Goal: Task Accomplishment & Management: Manage account settings

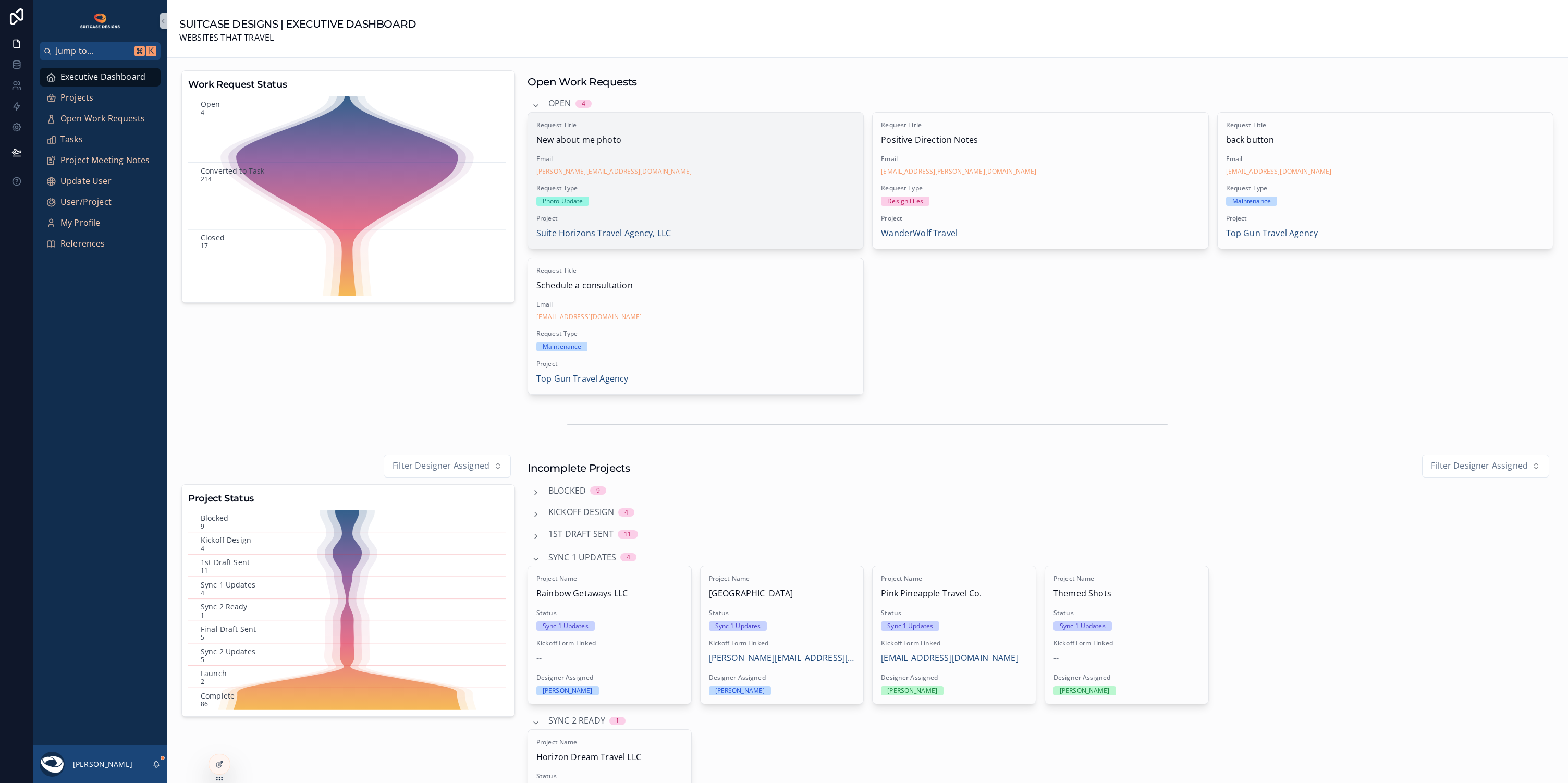
click at [685, 195] on div "Request Type Photo Update" at bounding box center [695, 195] width 319 height 22
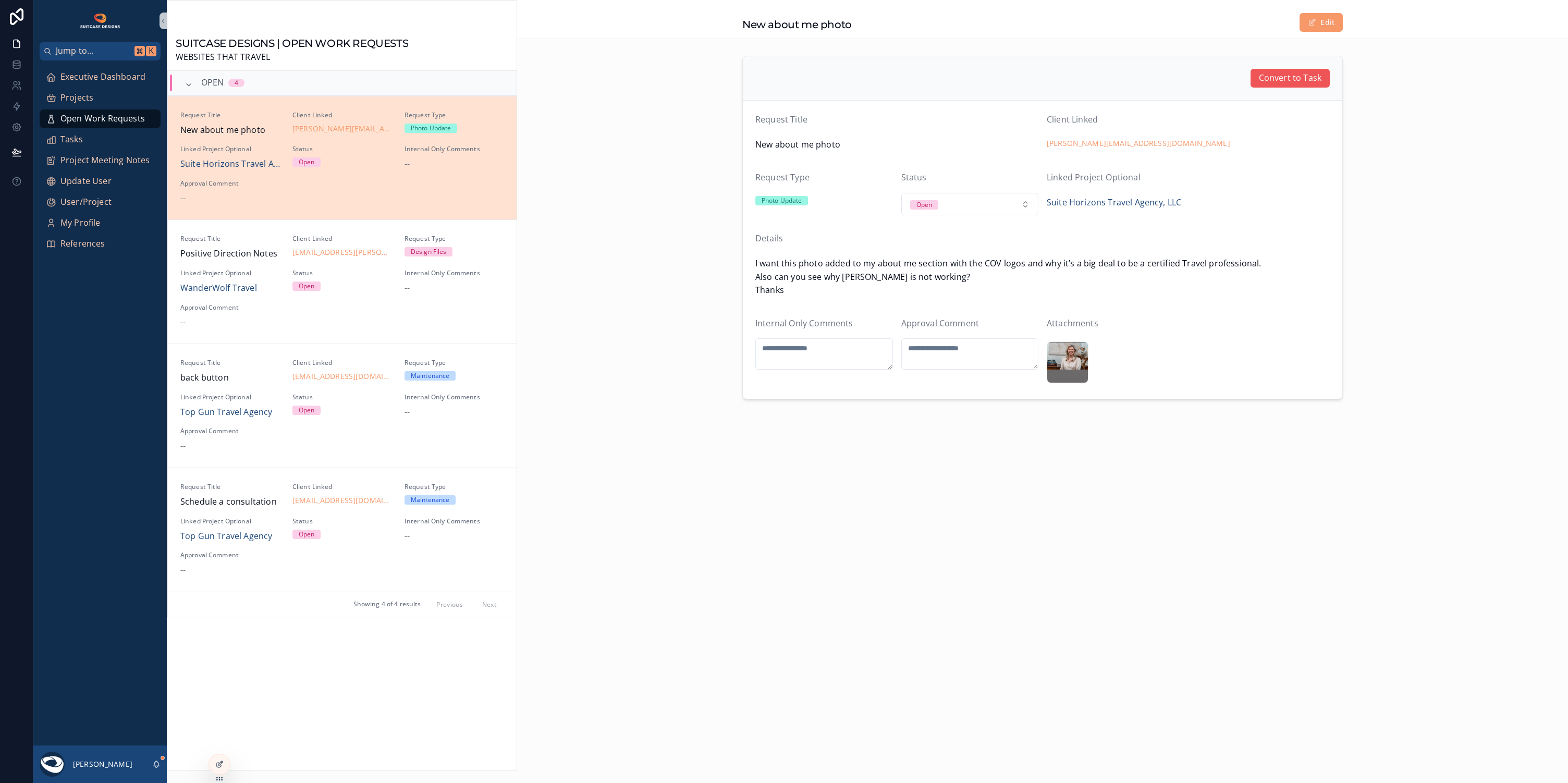
click at [1289, 83] on span "Convert to Task" at bounding box center [1290, 78] width 63 height 14
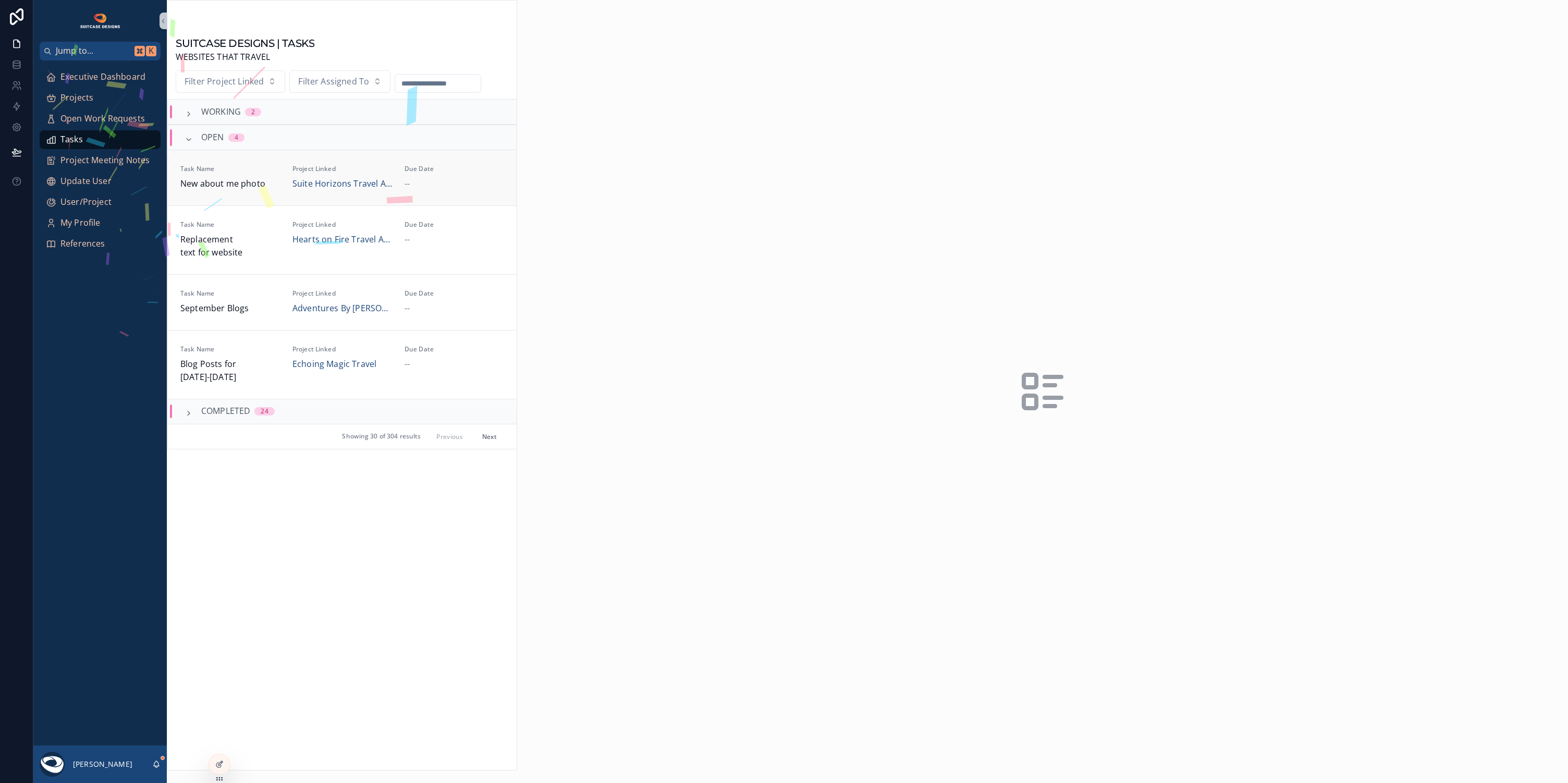
click at [468, 189] on div "--" at bounding box center [454, 184] width 100 height 14
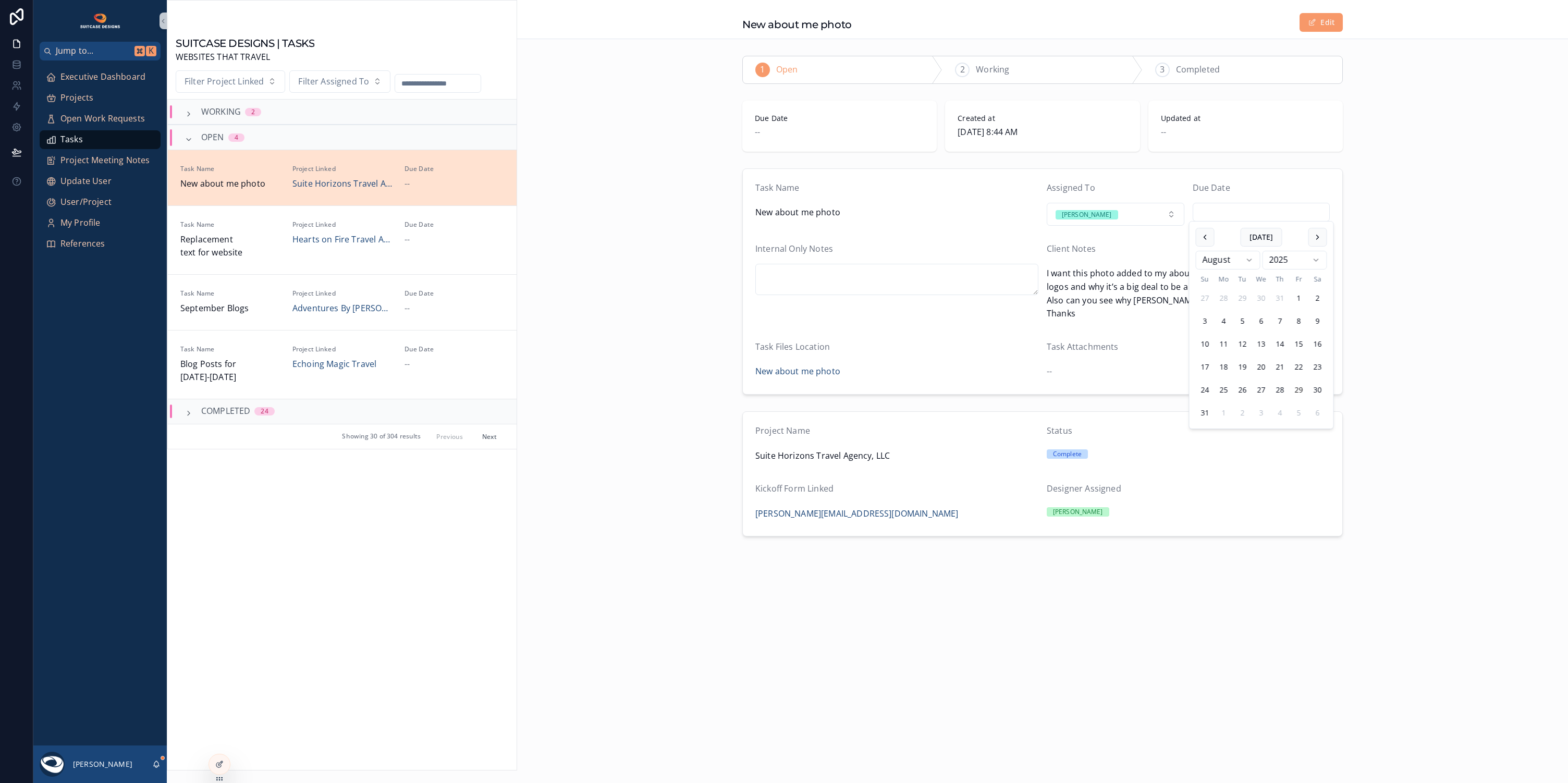
click at [1242, 211] on input "scrollable content" at bounding box center [1261, 212] width 136 height 15
click at [1318, 391] on button "30" at bounding box center [1317, 390] width 19 height 19
type input "*********"
drag, startPoint x: 628, startPoint y: 531, endPoint x: 620, endPoint y: 527, distance: 8.9
click at [625, 529] on div "Project Name Suite Horizons Travel Agency, LLC Status Complete Kickoff Form Lin…" at bounding box center [1042, 474] width 1051 height 133
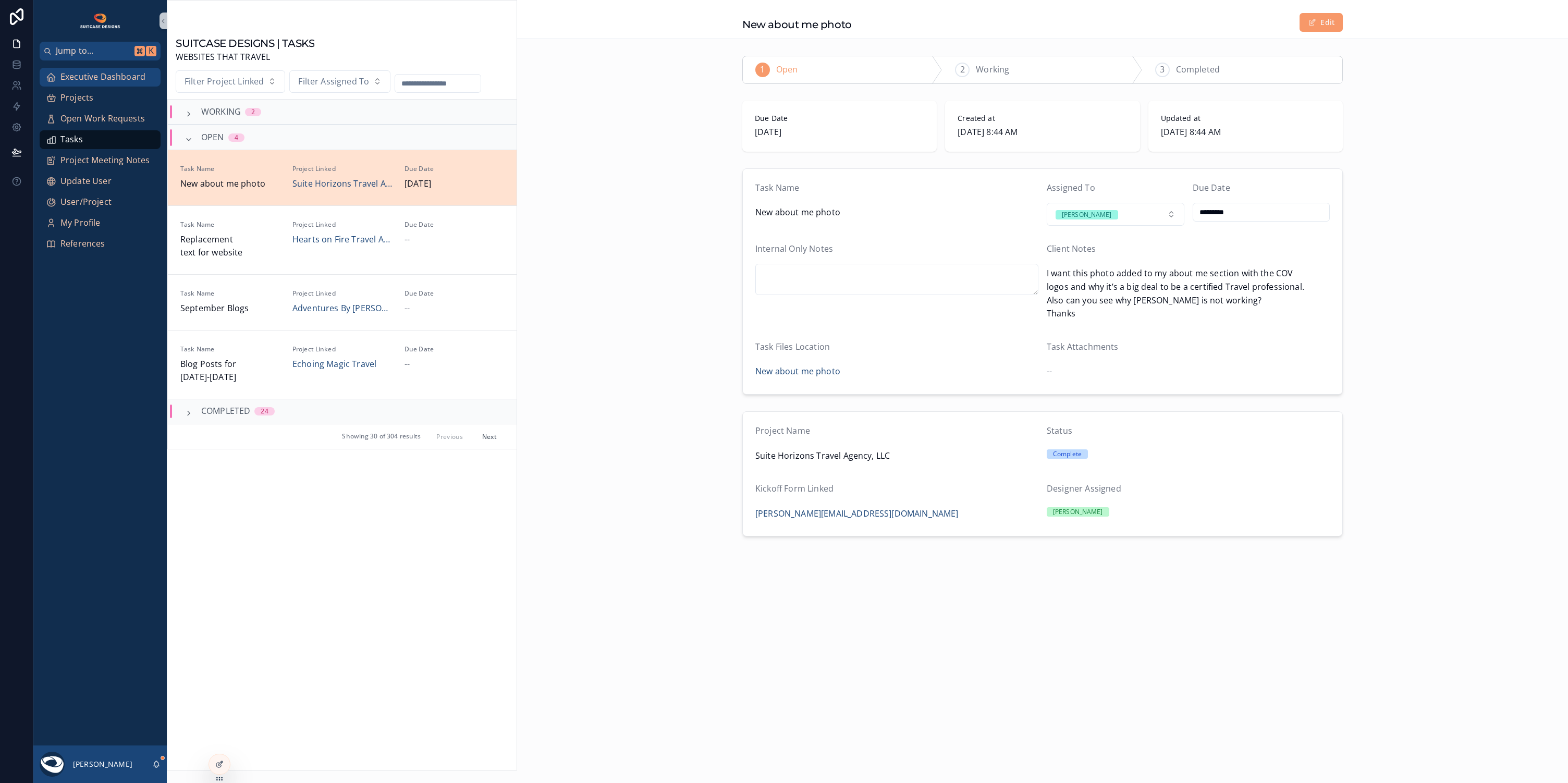
click at [87, 78] on span "Executive Dashboard" at bounding box center [103, 78] width 85 height 14
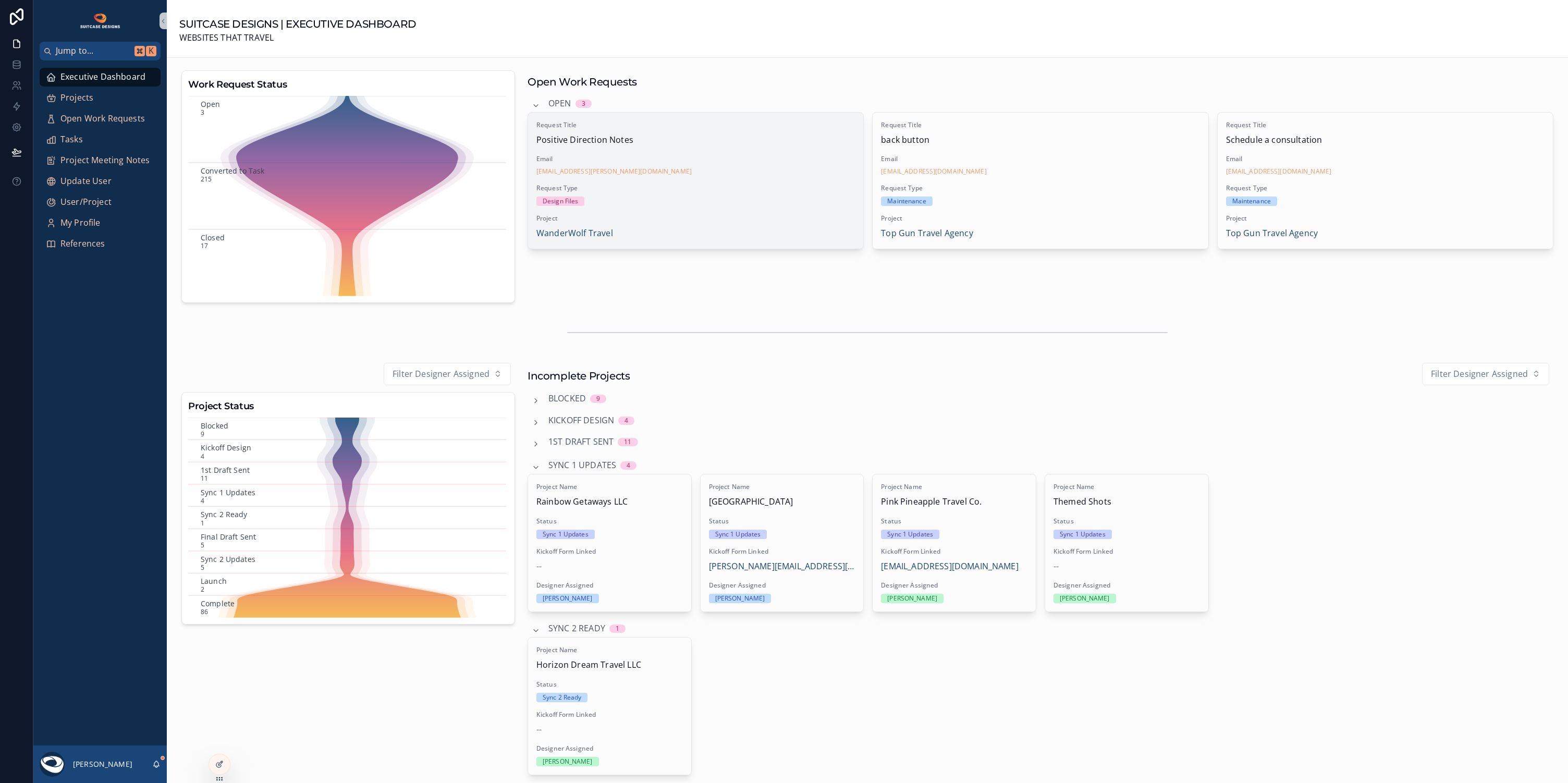
click at [729, 210] on div "Request Title Positive Direction Notes Email [EMAIL_ADDRESS][PERSON_NAME][DOMAI…" at bounding box center [695, 181] width 335 height 136
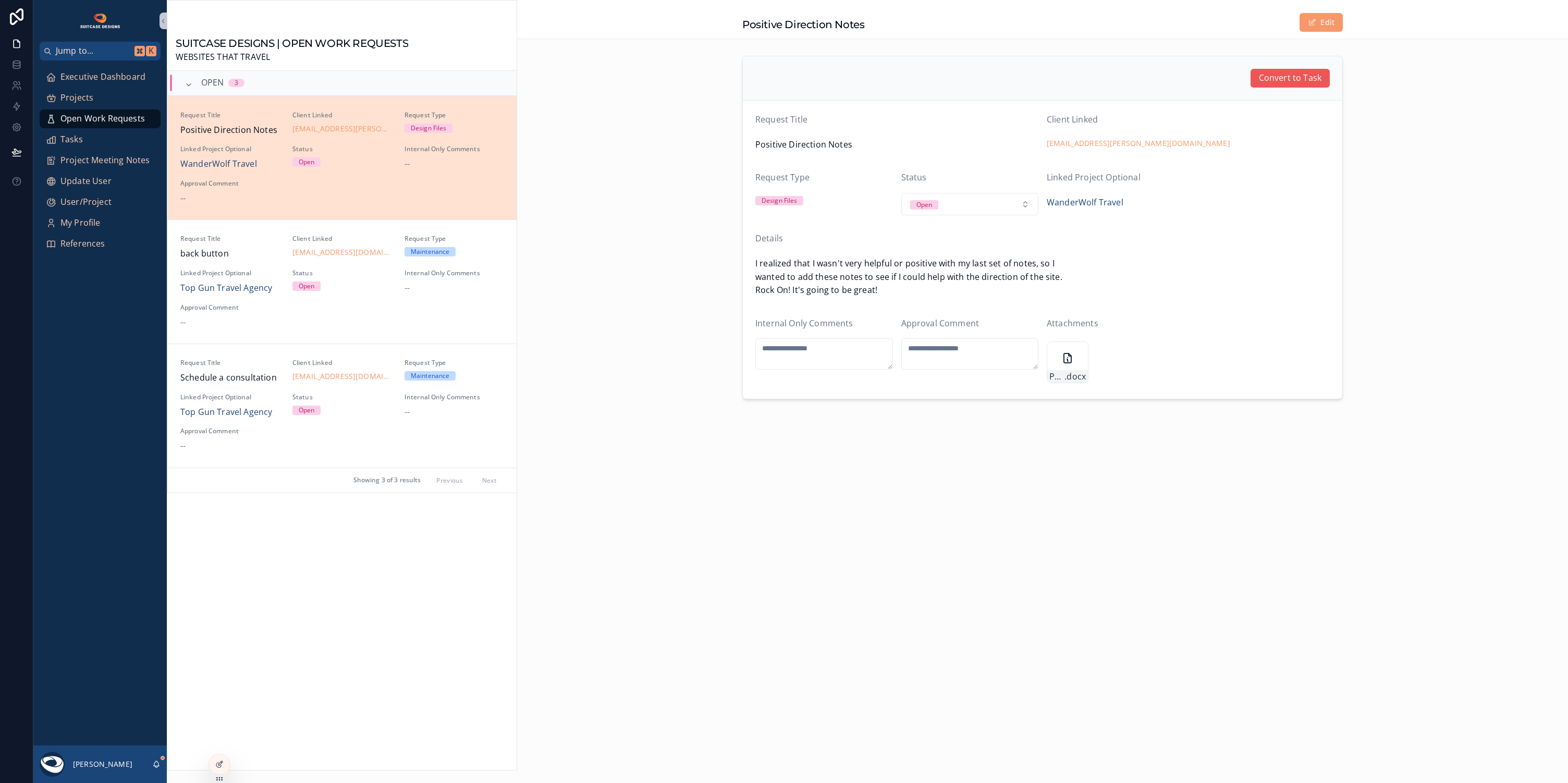
click at [1291, 78] on span "Convert to Task" at bounding box center [1290, 78] width 63 height 14
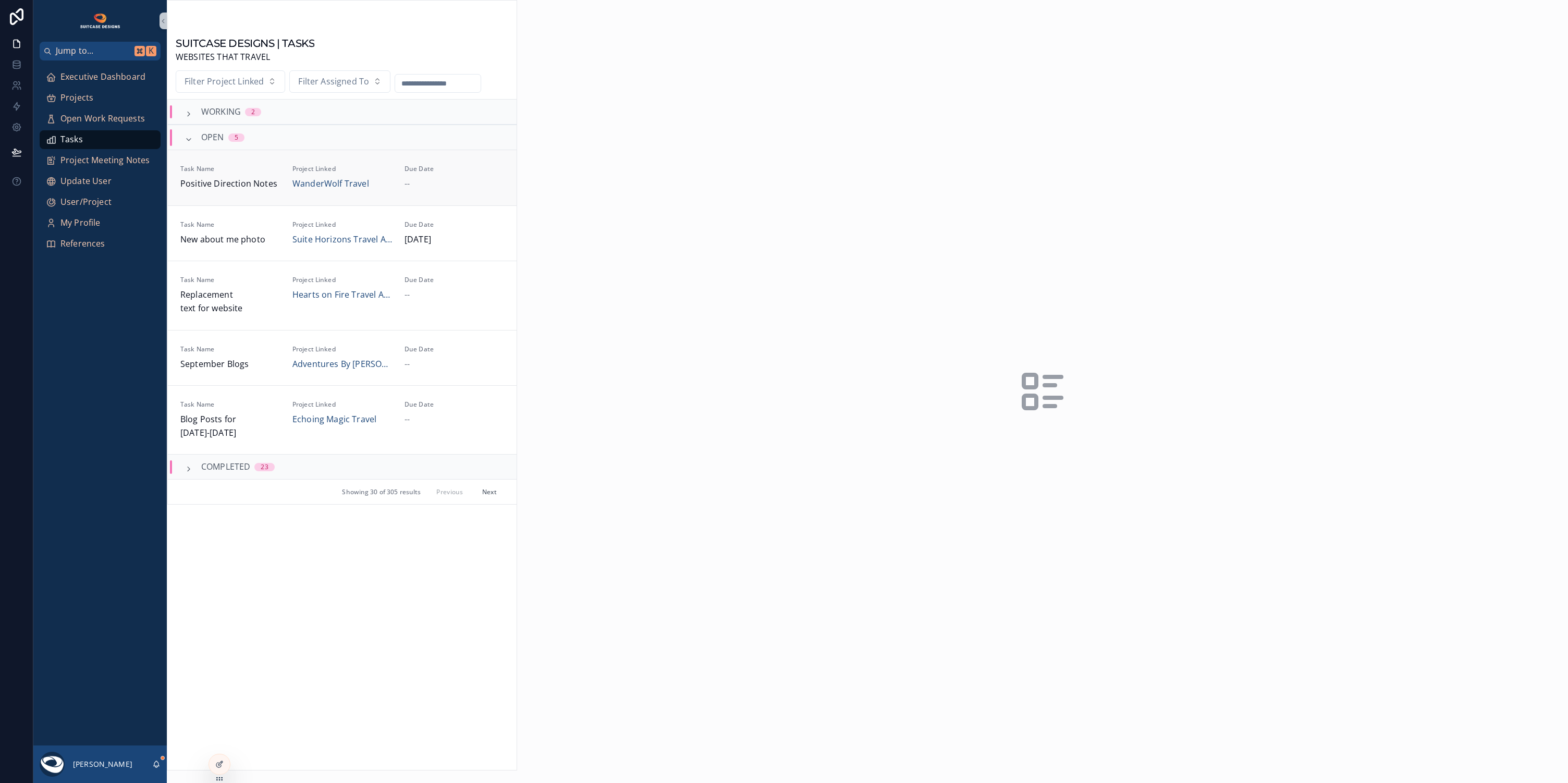
click at [467, 170] on span "Due Date" at bounding box center [454, 169] width 100 height 9
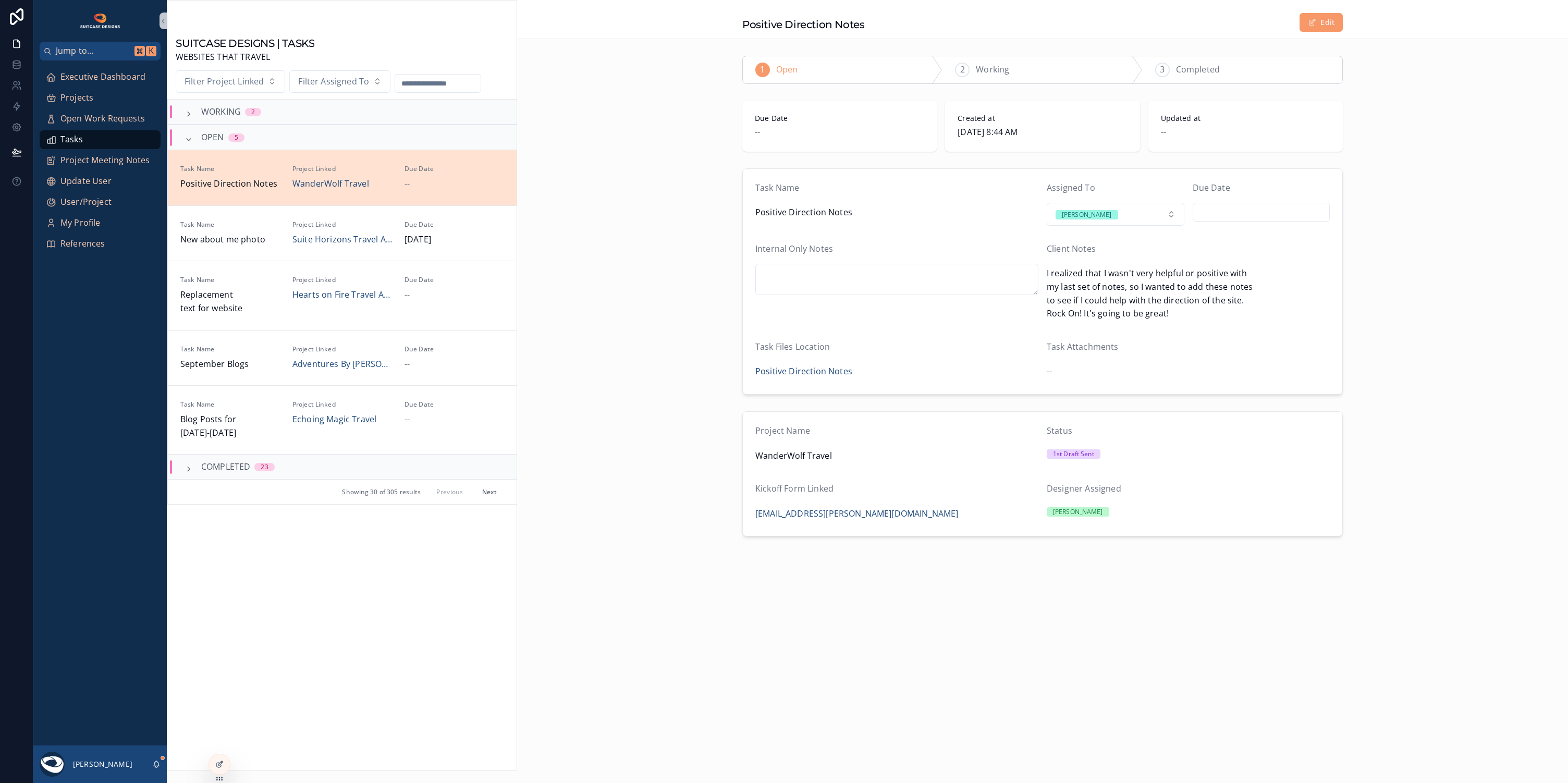
click at [1280, 217] on input "scrollable content" at bounding box center [1261, 212] width 136 height 15
click at [1299, 391] on button "29" at bounding box center [1298, 390] width 19 height 19
type input "*********"
click at [1454, 462] on div "Project Name WanderWolf Travel Status 1st Draft Sent Kickoff Form Linked [EMAIL…" at bounding box center [1042, 474] width 1051 height 133
click at [135, 77] on span "Executive Dashboard" at bounding box center [103, 78] width 85 height 14
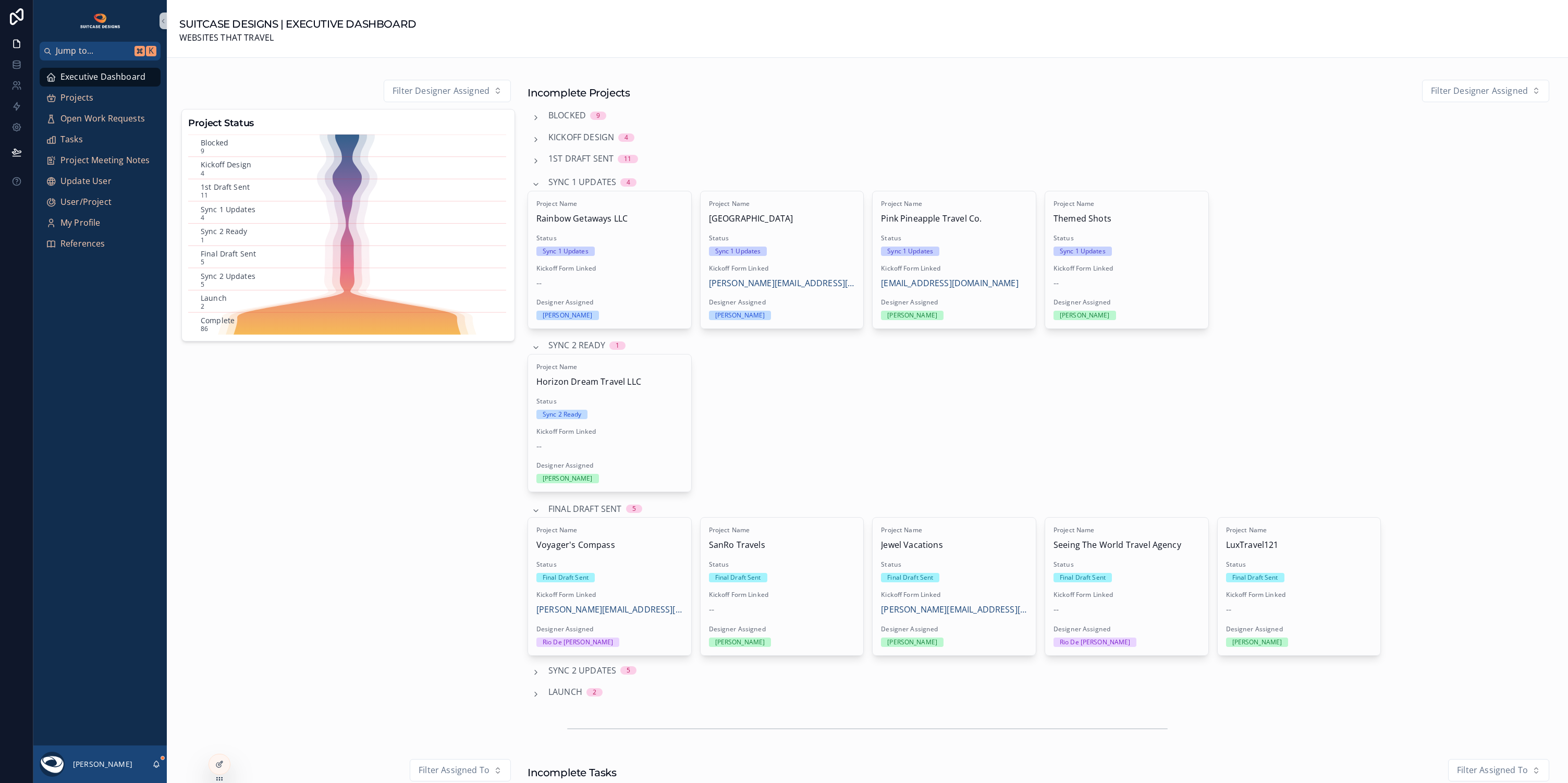
scroll to position [406, 0]
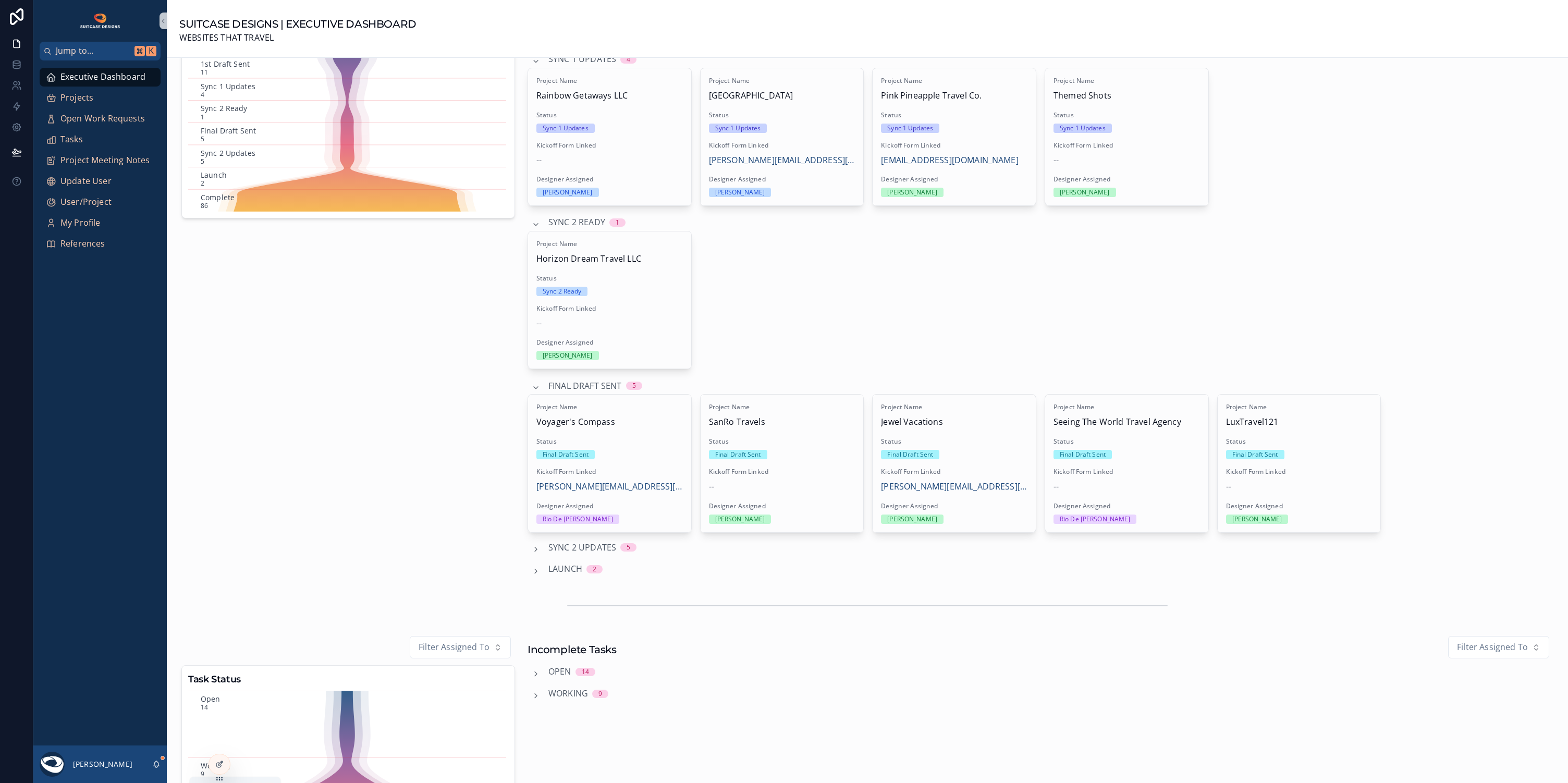
click at [158, 763] on icon "scrollable content" at bounding box center [157, 763] width 6 height 5
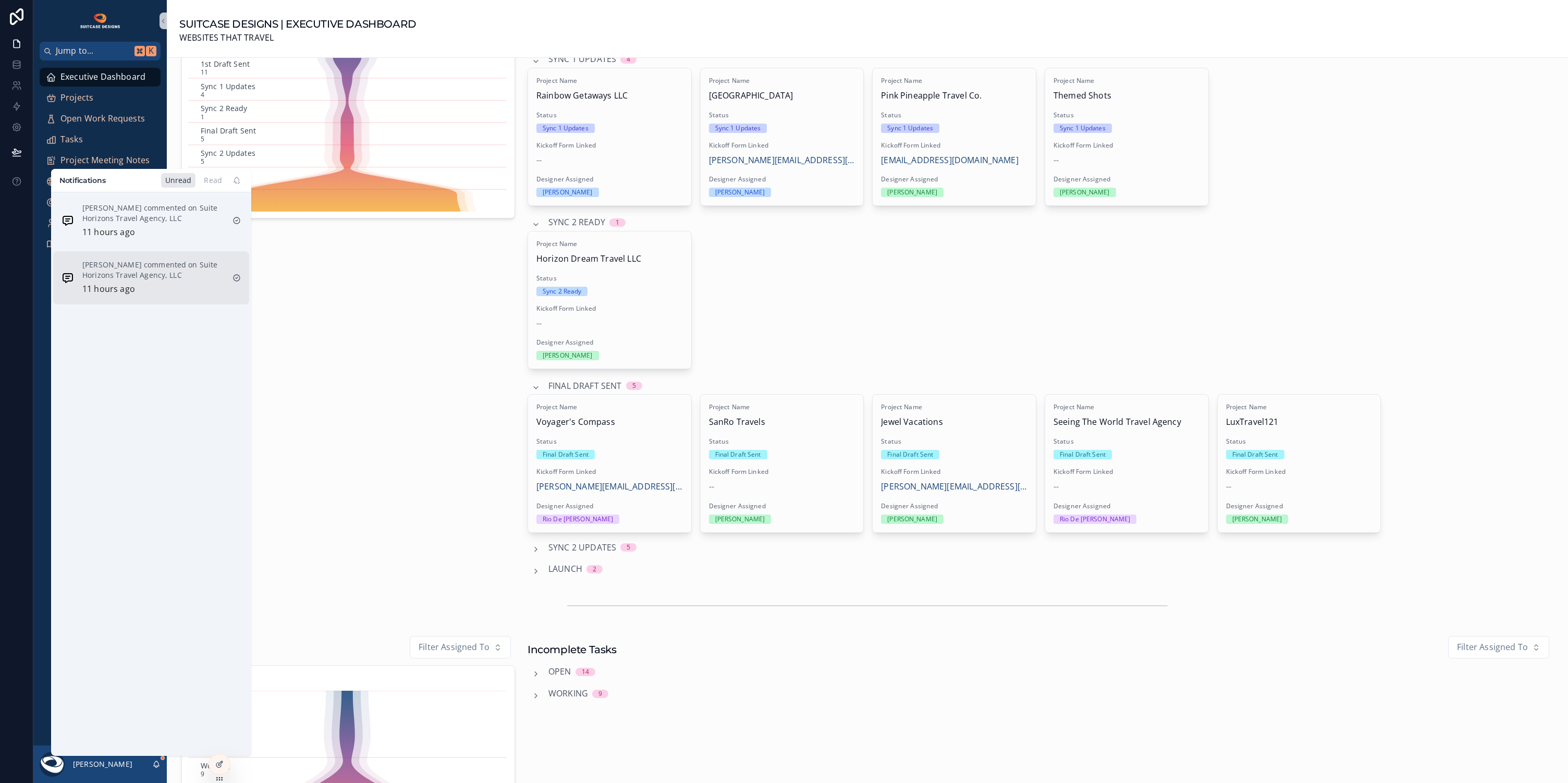
click at [187, 278] on p "[PERSON_NAME] commented on Suite Horizons Travel Agency, LLC" at bounding box center [153, 270] width 142 height 21
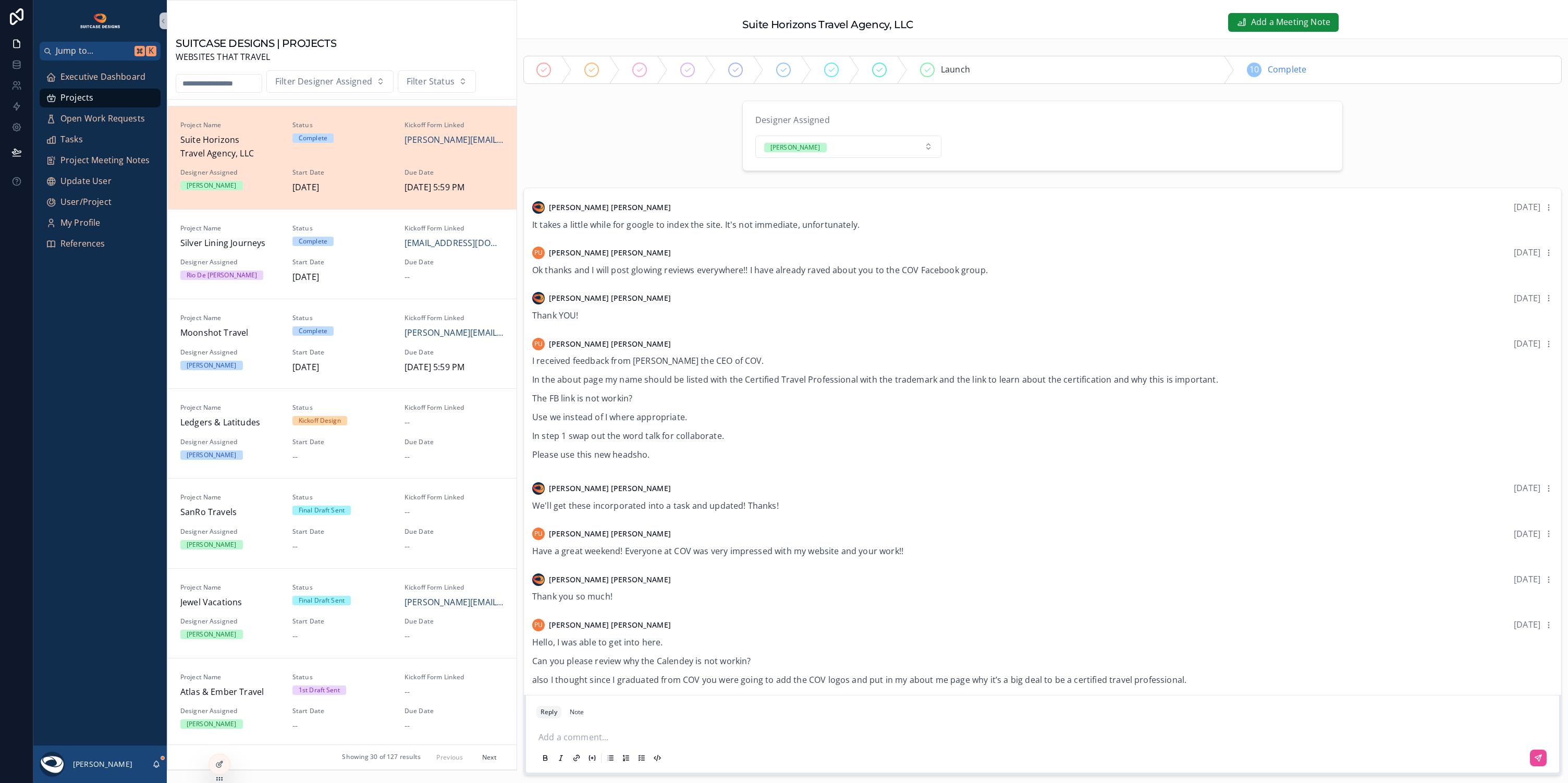
scroll to position [716, 0]
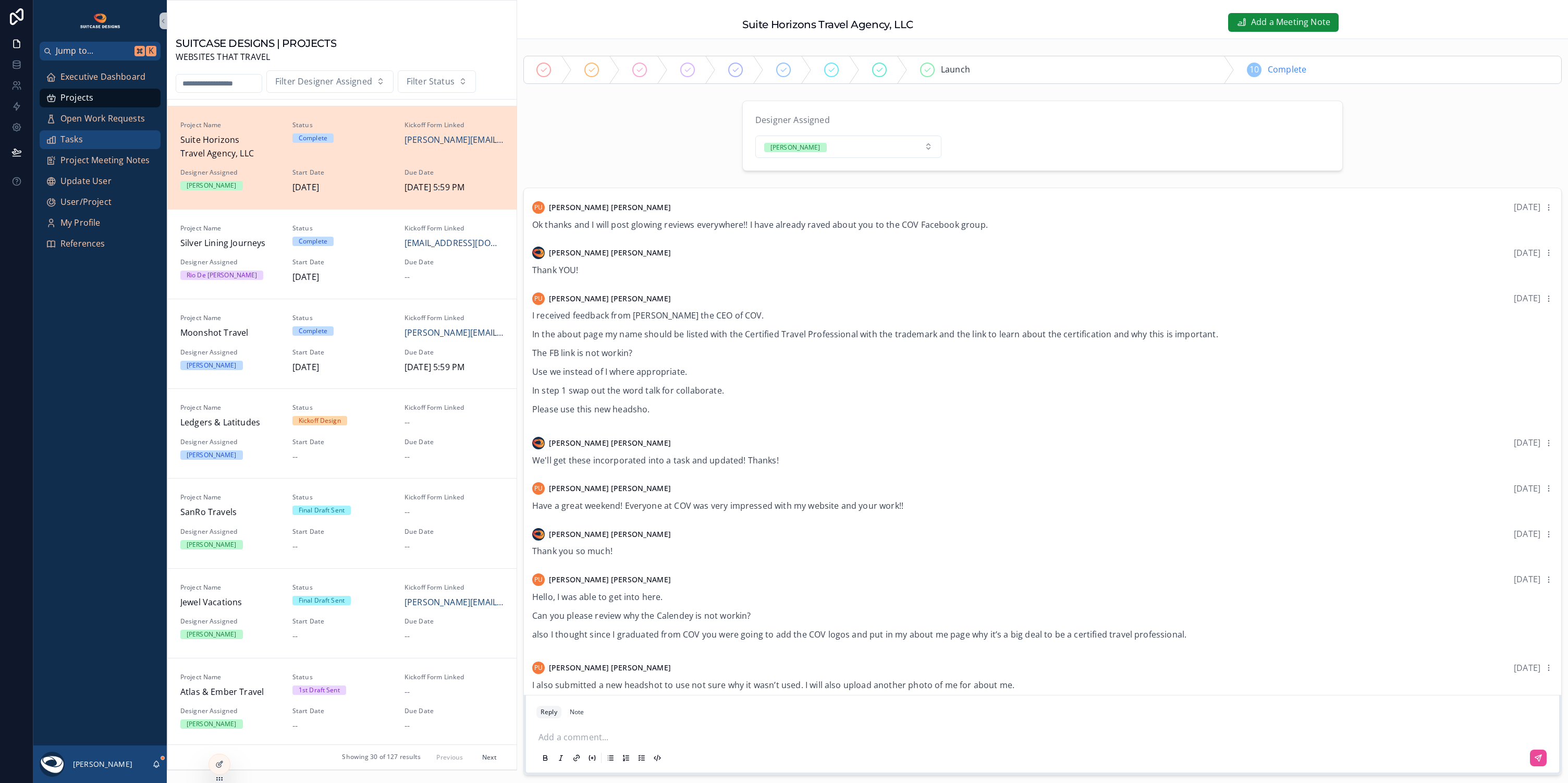
click at [84, 139] on div "Tasks" at bounding box center [100, 139] width 109 height 17
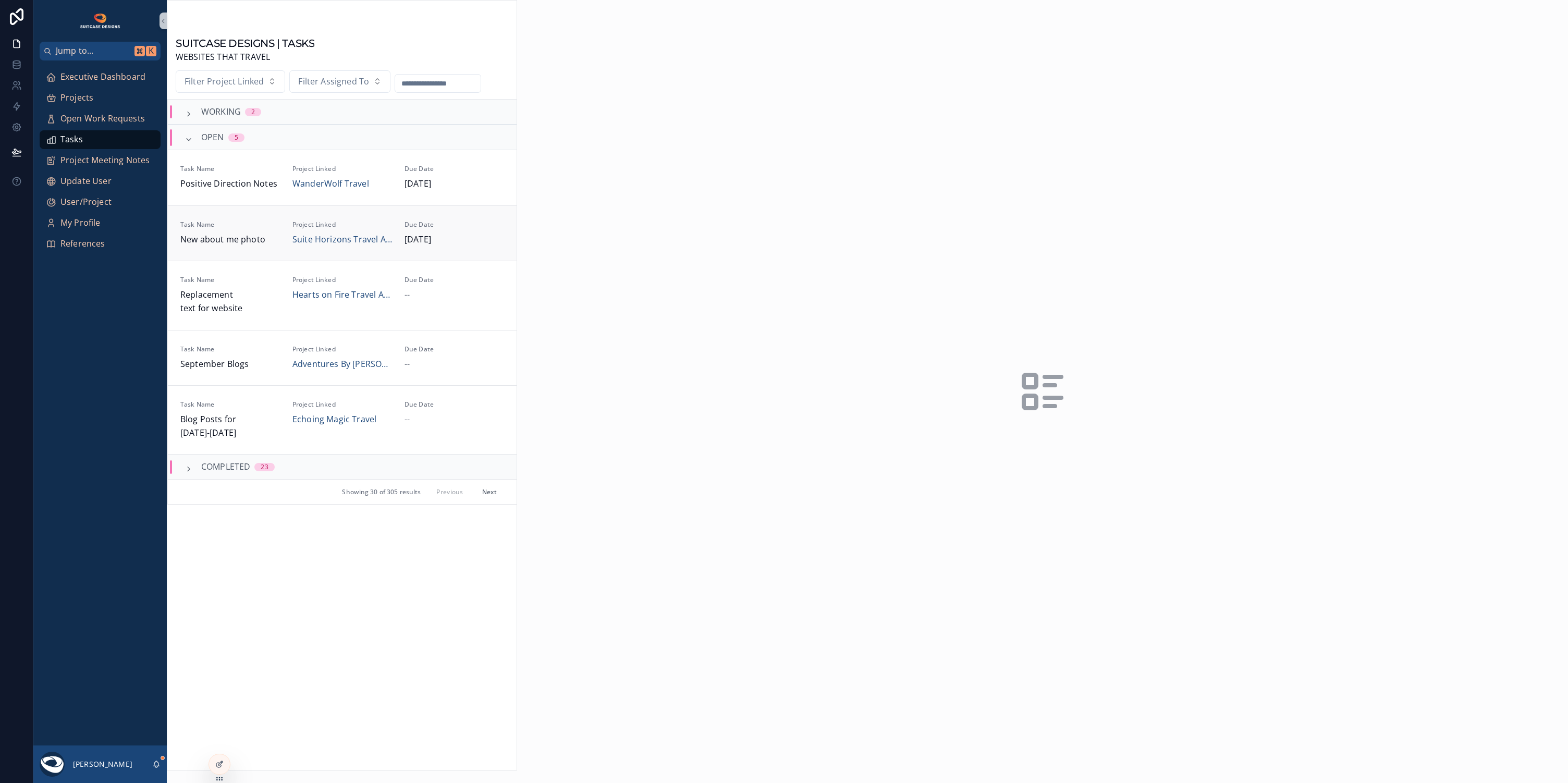
click at [475, 234] on span "[DATE]" at bounding box center [454, 240] width 100 height 14
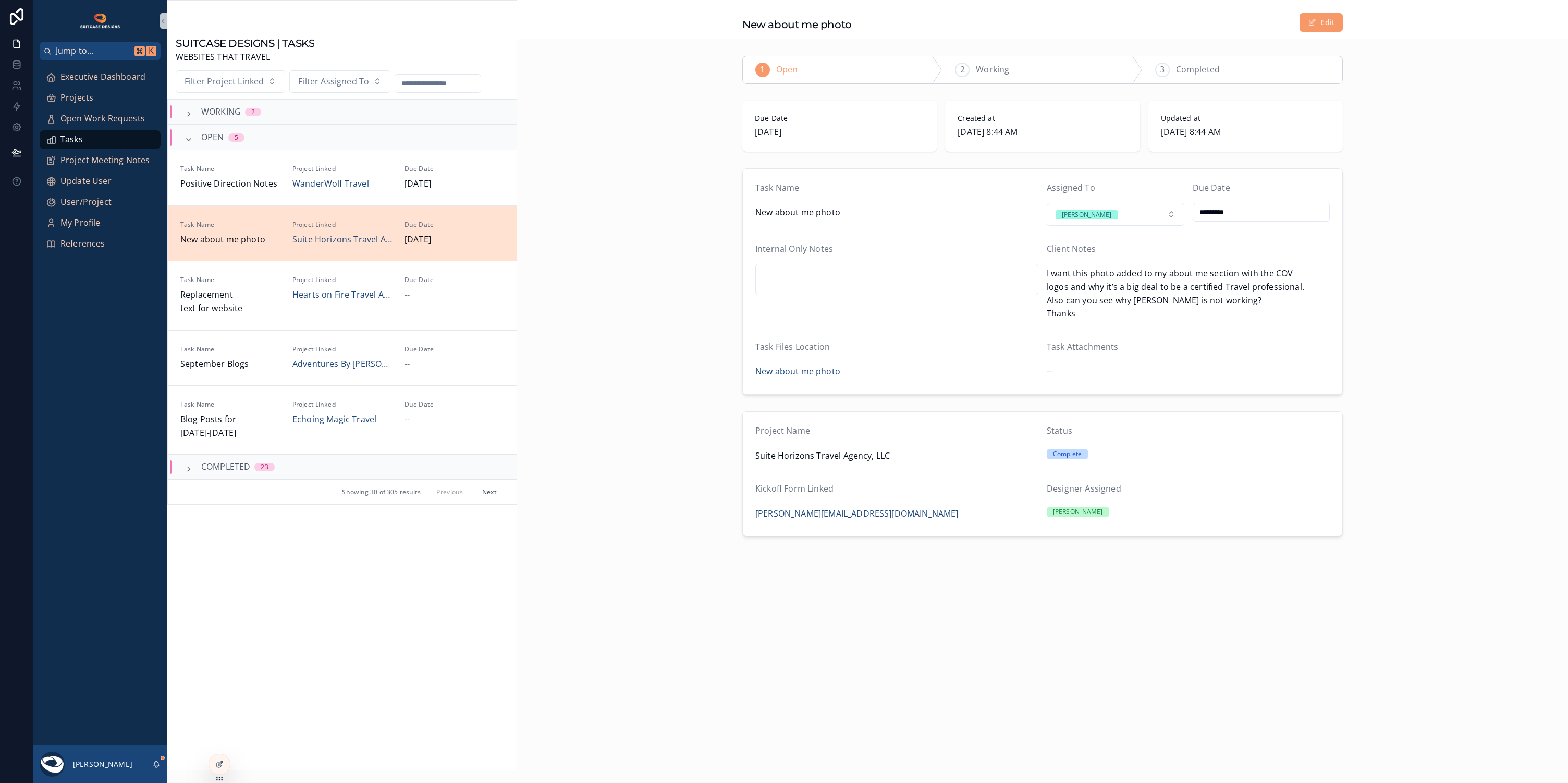
click at [216, 468] on span "COMPLETED" at bounding box center [226, 467] width 49 height 14
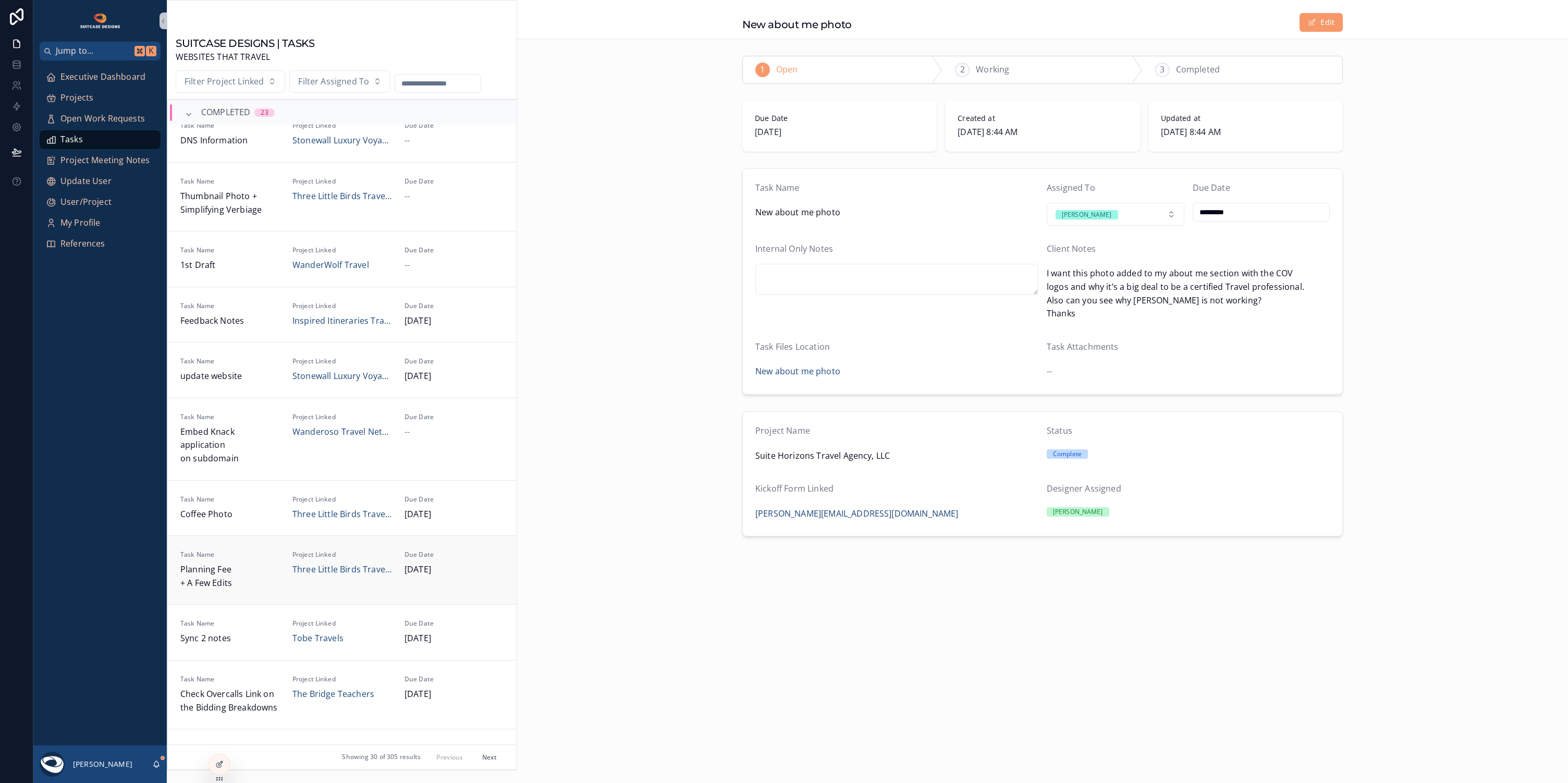
scroll to position [699, 0]
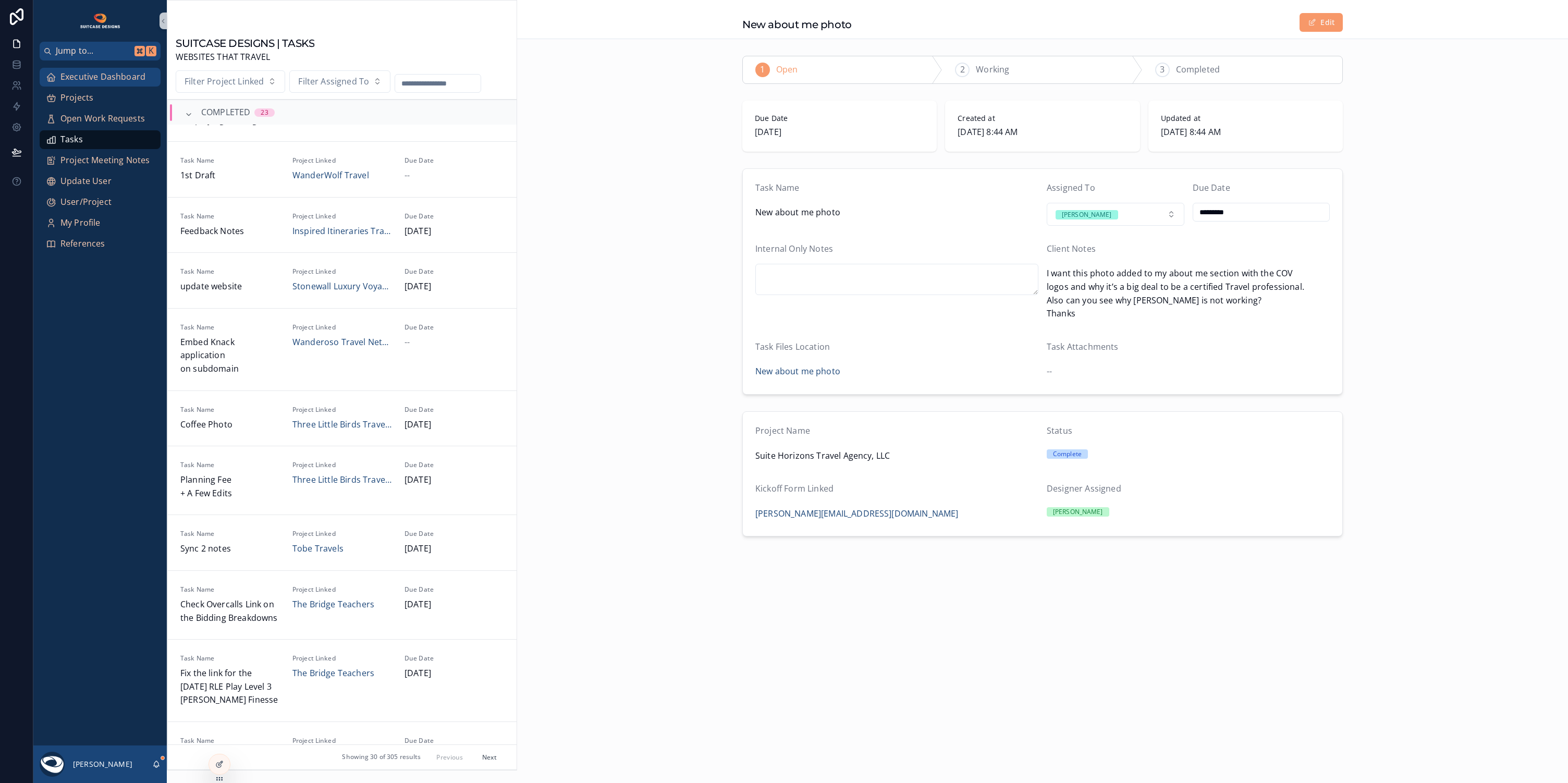
click at [97, 79] on span "Executive Dashboard" at bounding box center [103, 78] width 85 height 14
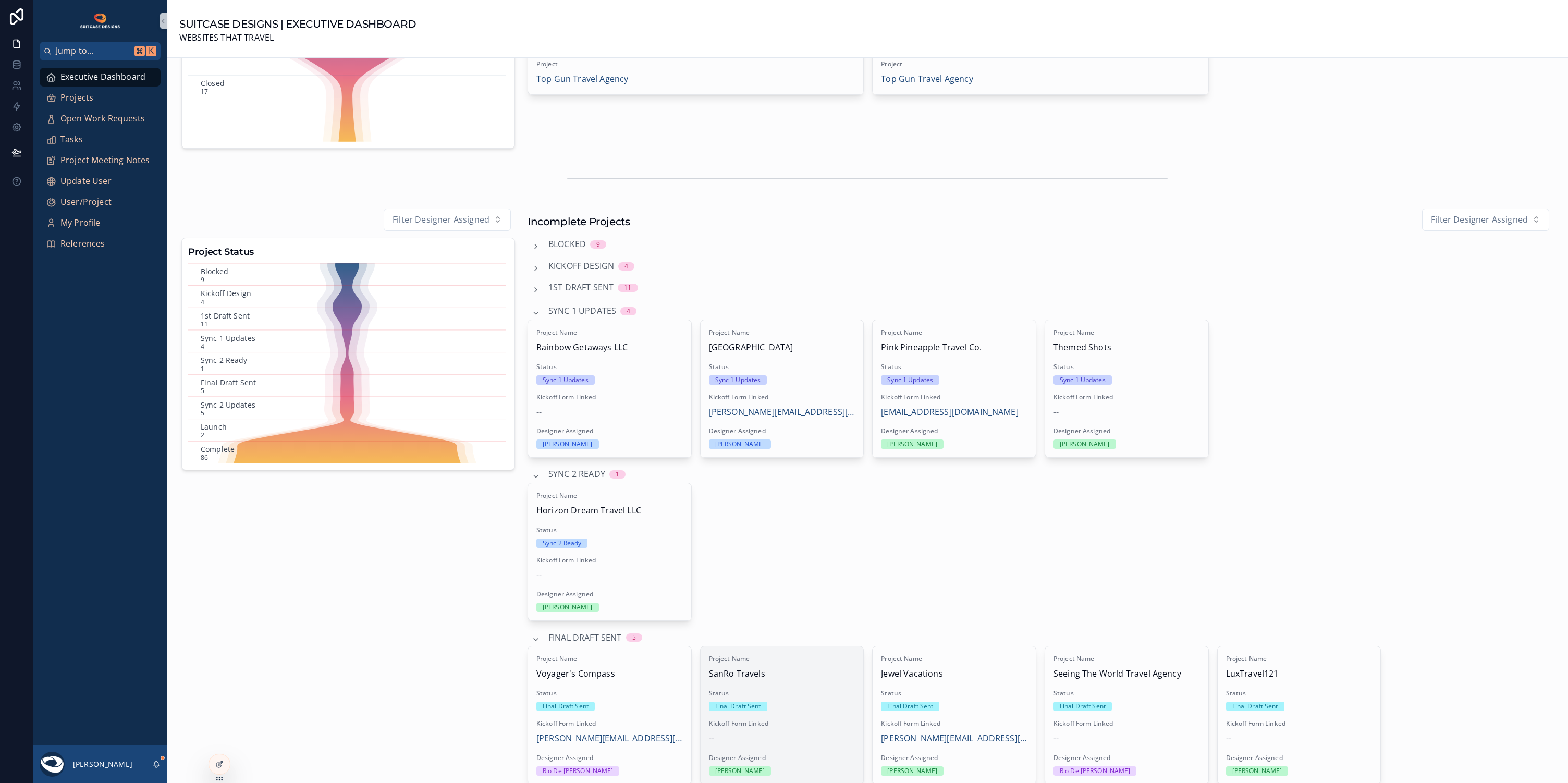
scroll to position [359, 0]
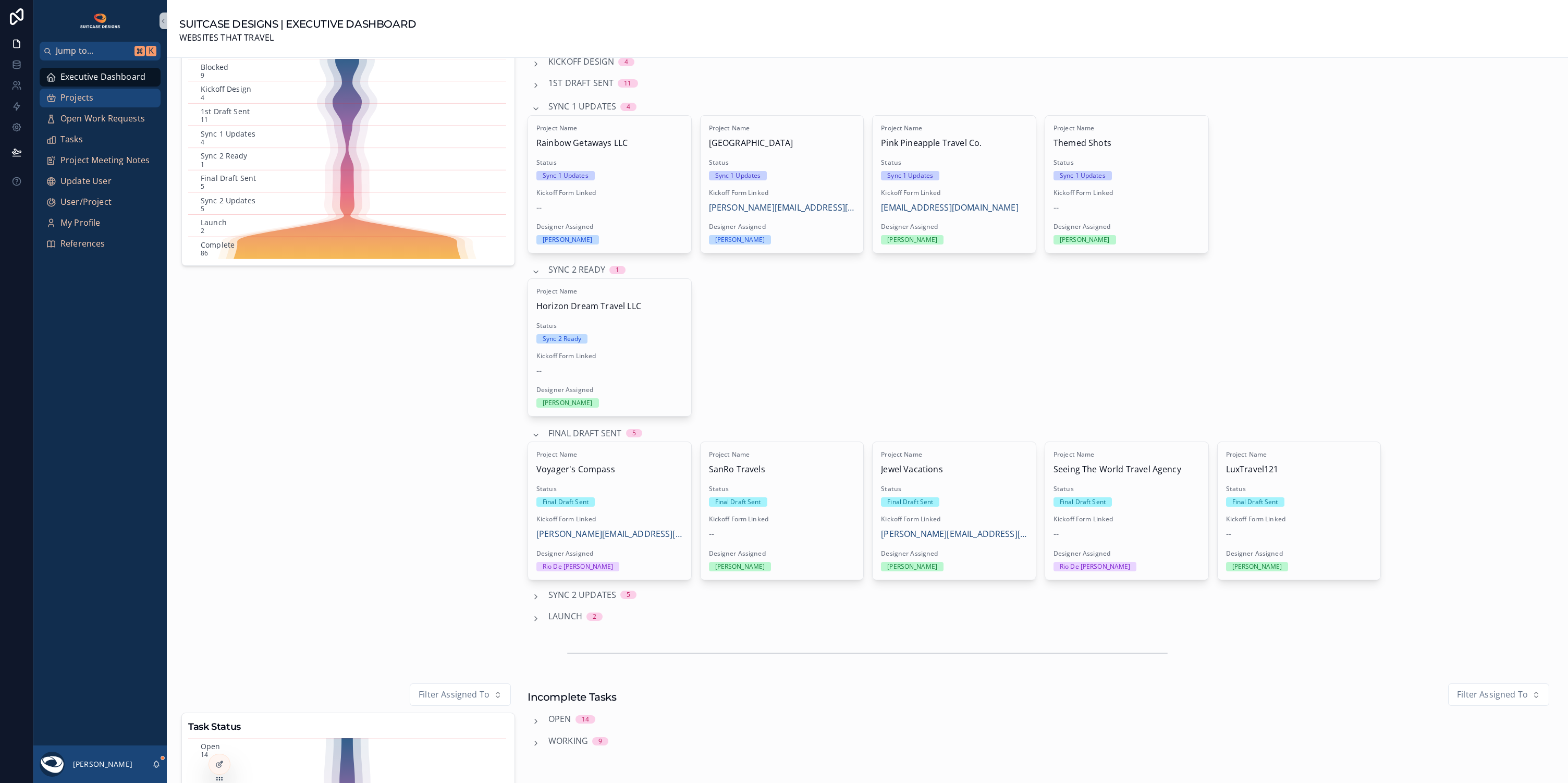
click at [90, 103] on span "Projects" at bounding box center [76, 98] width 32 height 14
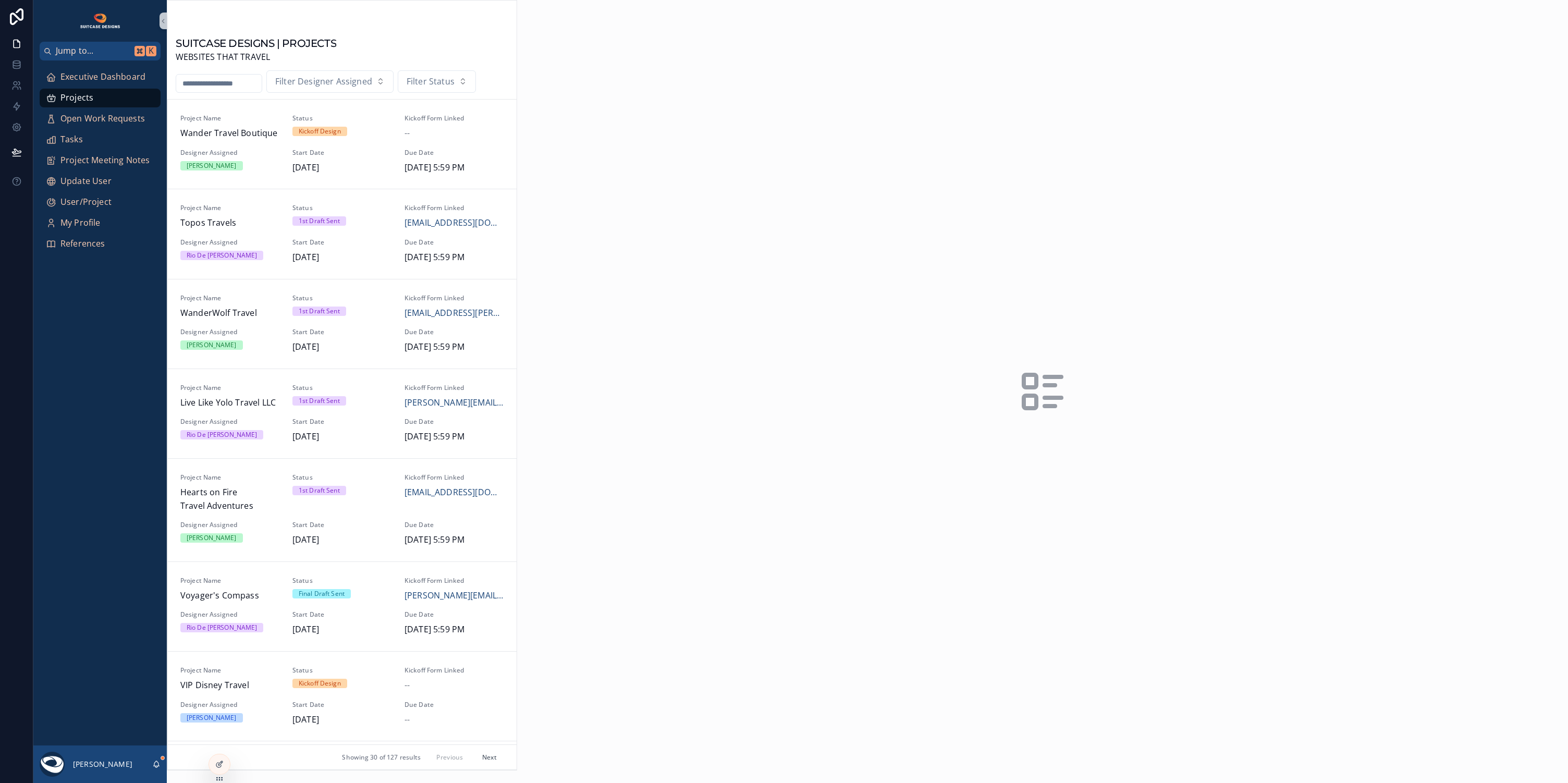
click at [227, 85] on input "scrollable content" at bounding box center [219, 83] width 85 height 15
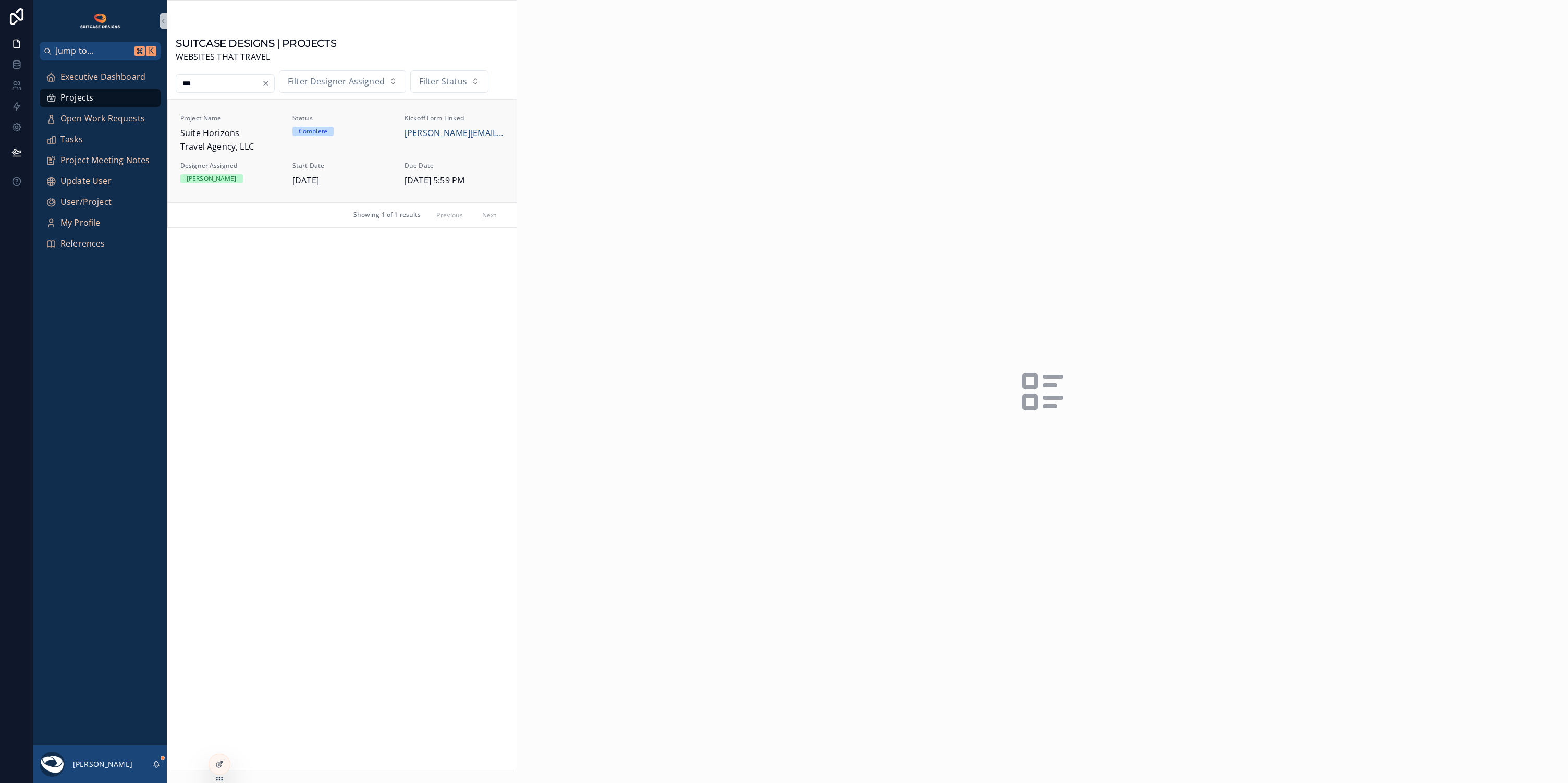
type input "***"
click at [266, 141] on span "Suite Horizons Travel Agency, LLC" at bounding box center [230, 139] width 100 height 26
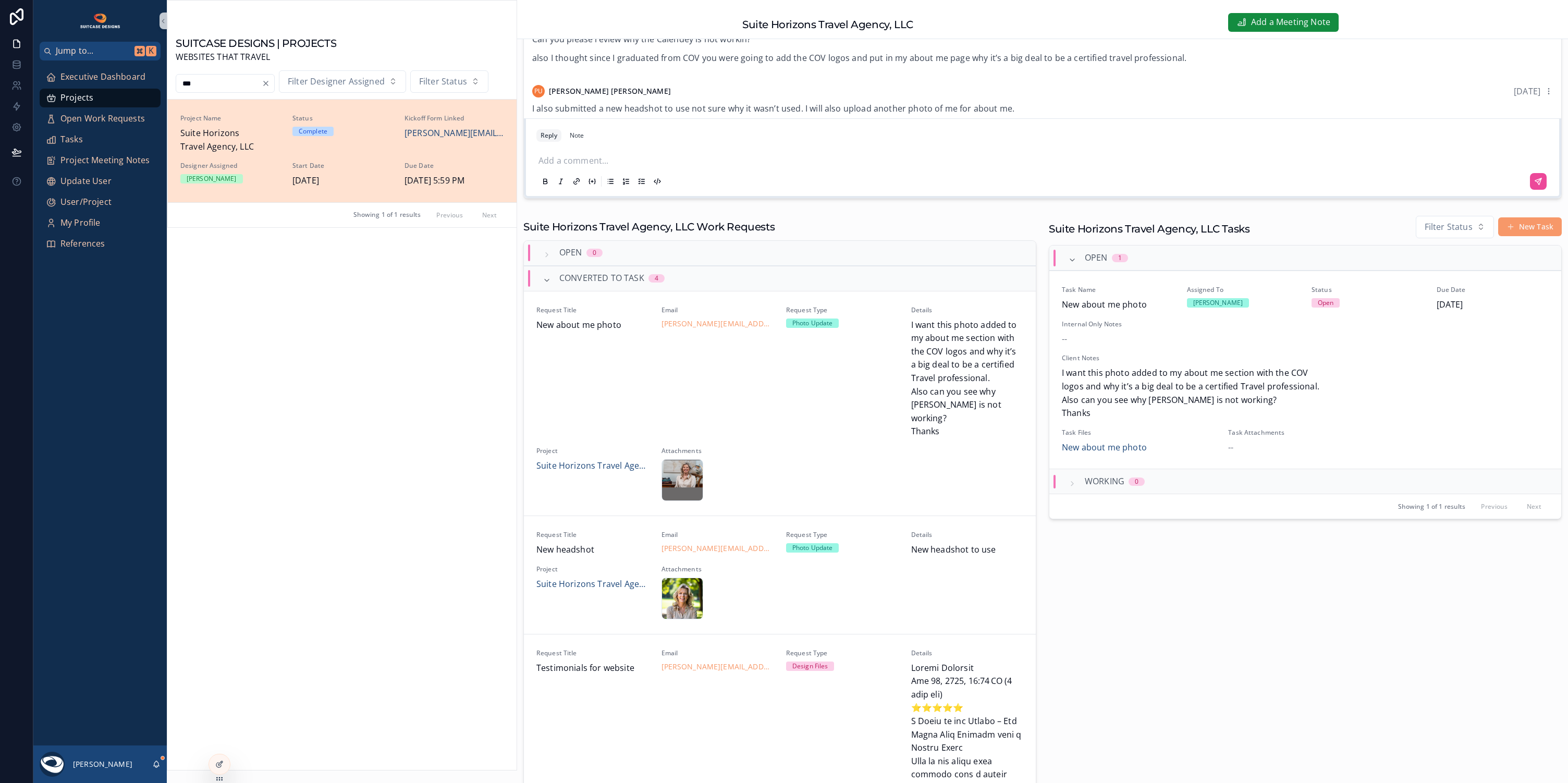
scroll to position [747, 0]
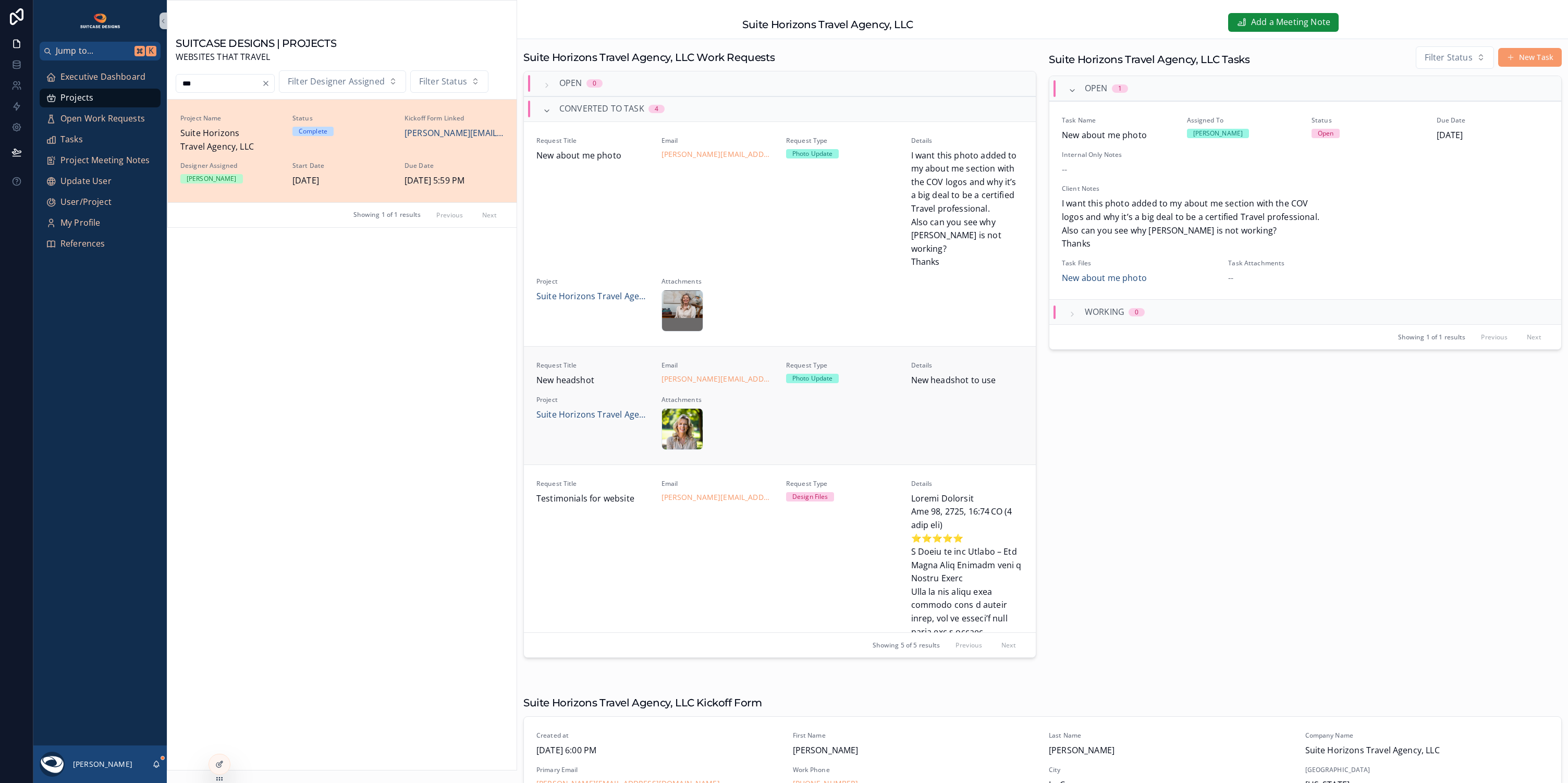
click at [875, 413] on div "Request Title New headshot Email [PERSON_NAME][EMAIL_ADDRESS][DOMAIN_NAME] Requ…" at bounding box center [780, 405] width 486 height 88
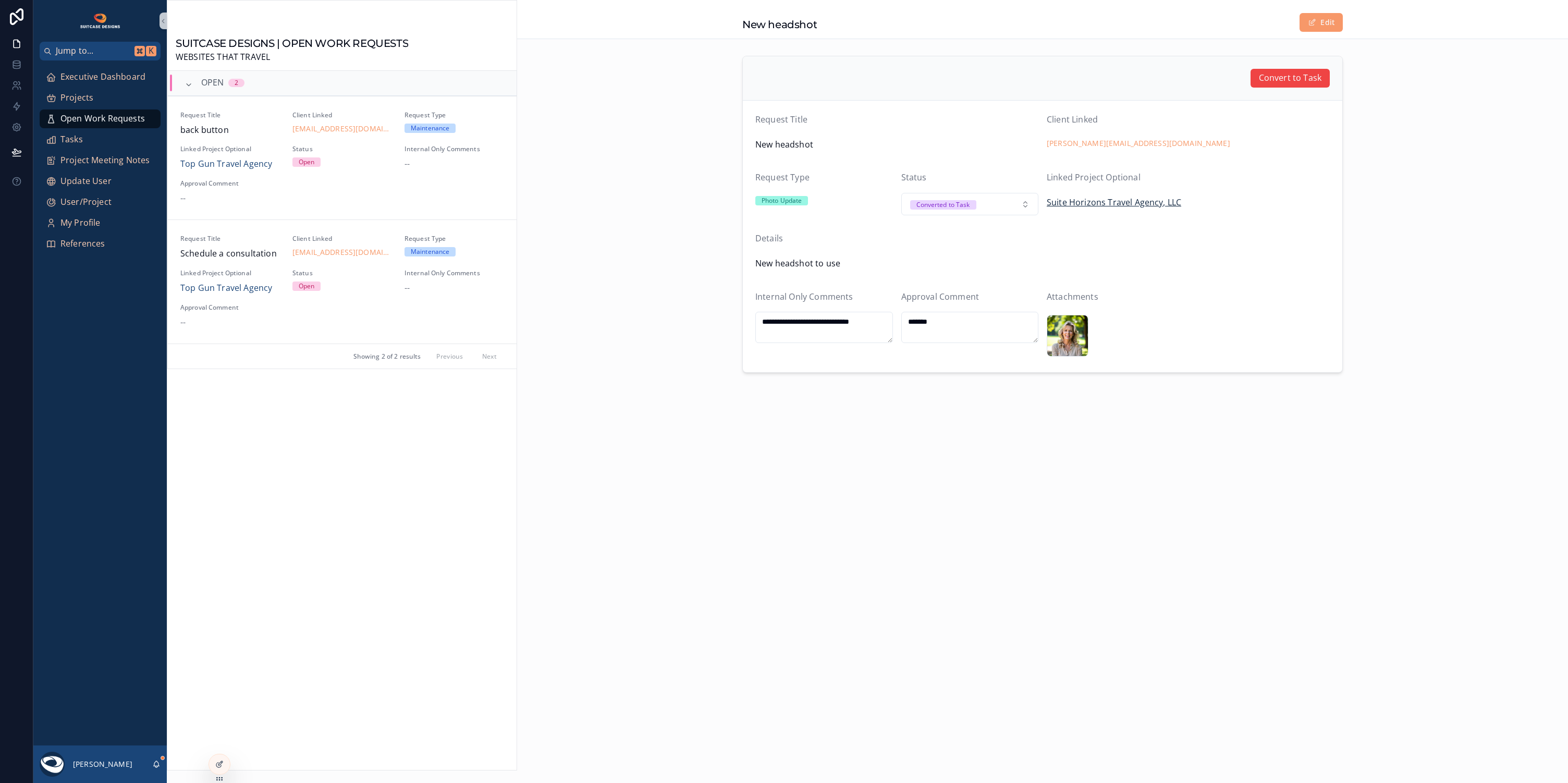
click at [1094, 201] on span "Suite Horizons Travel Agency, LLC" at bounding box center [1113, 203] width 134 height 14
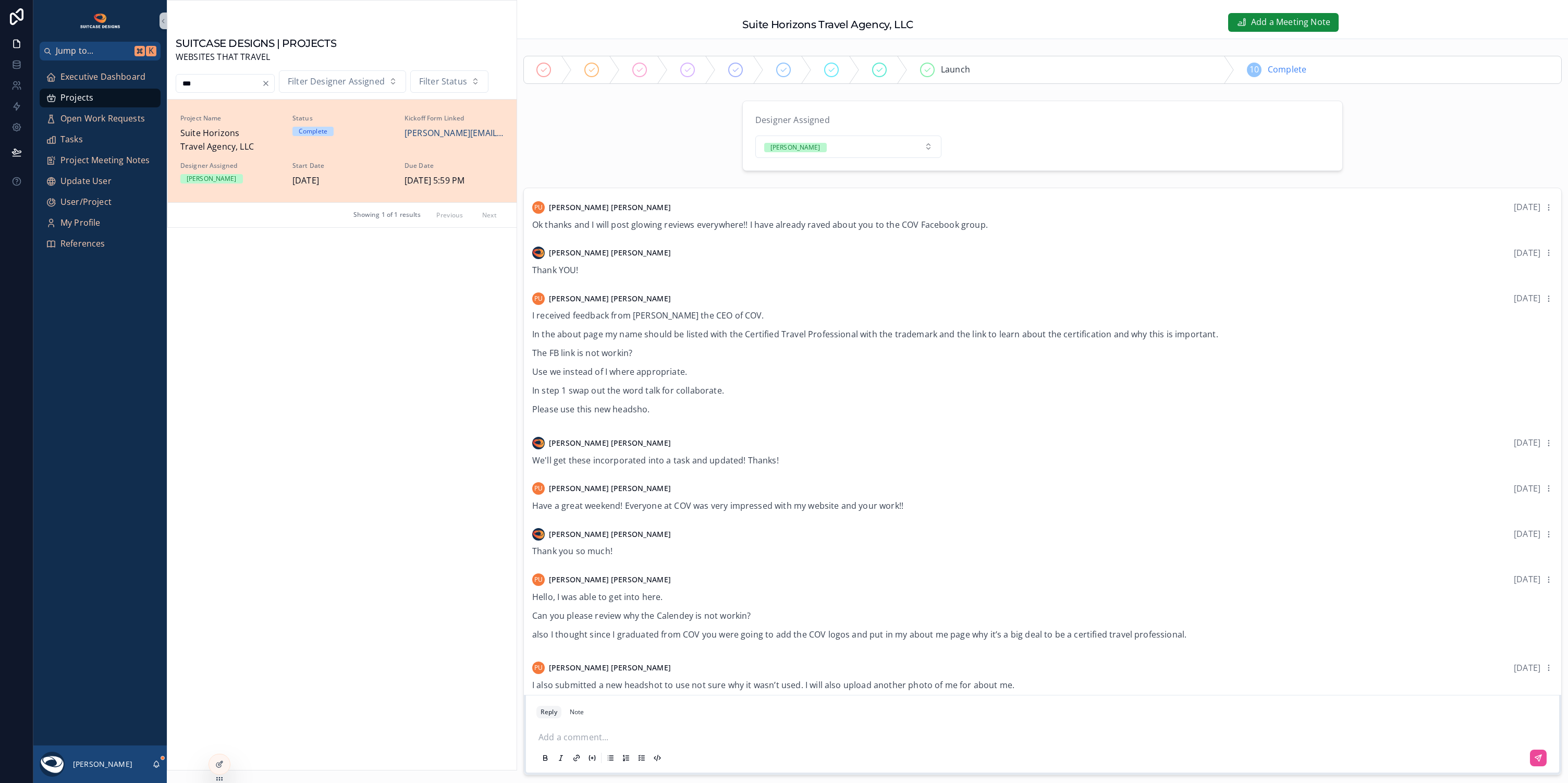
scroll to position [186, 0]
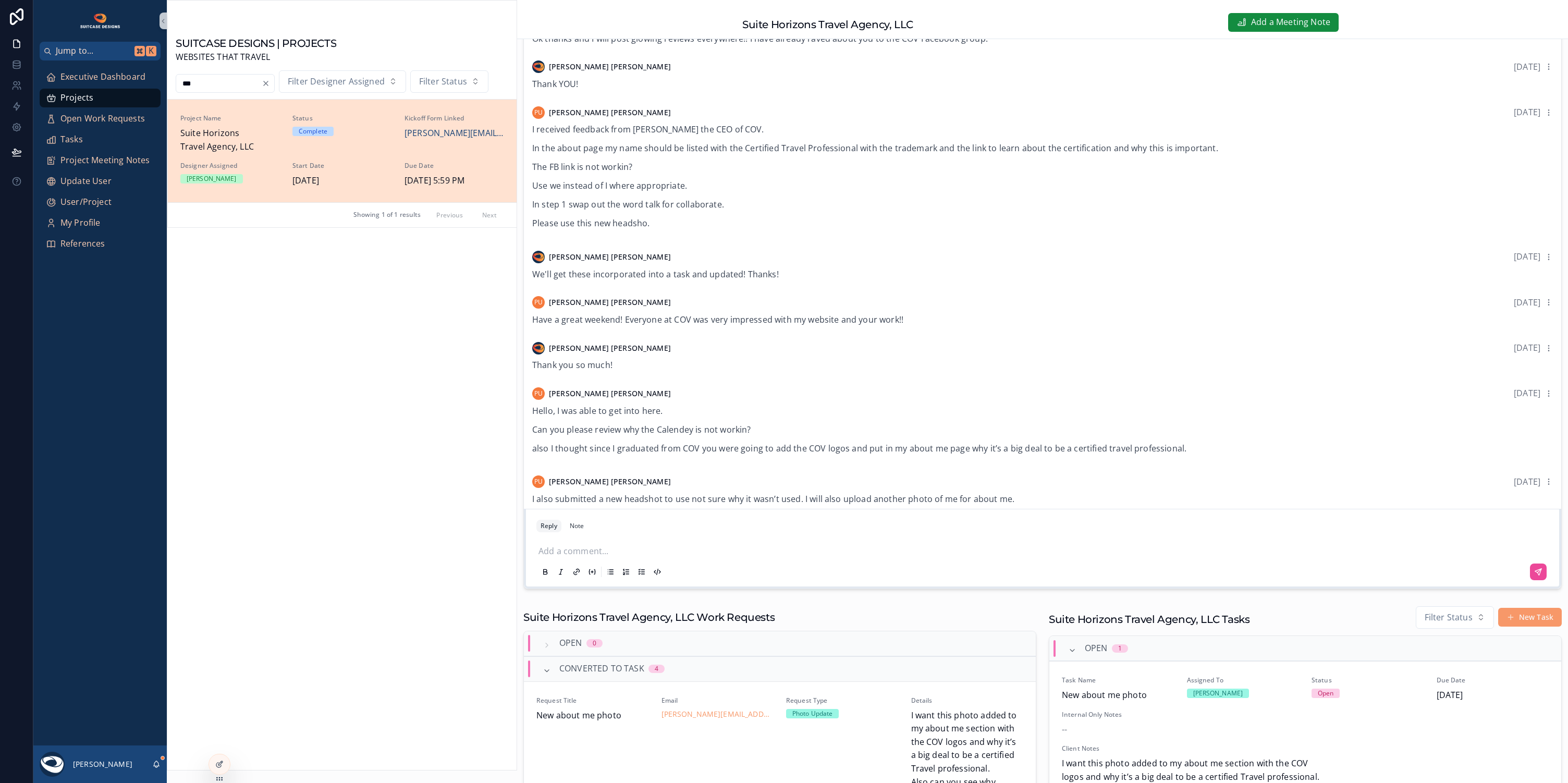
click at [580, 547] on p "scrollable content" at bounding box center [1044, 549] width 1012 height 11
click at [668, 490] on span "[PERSON_NAME]" at bounding box center [668, 484] width 203 height 14
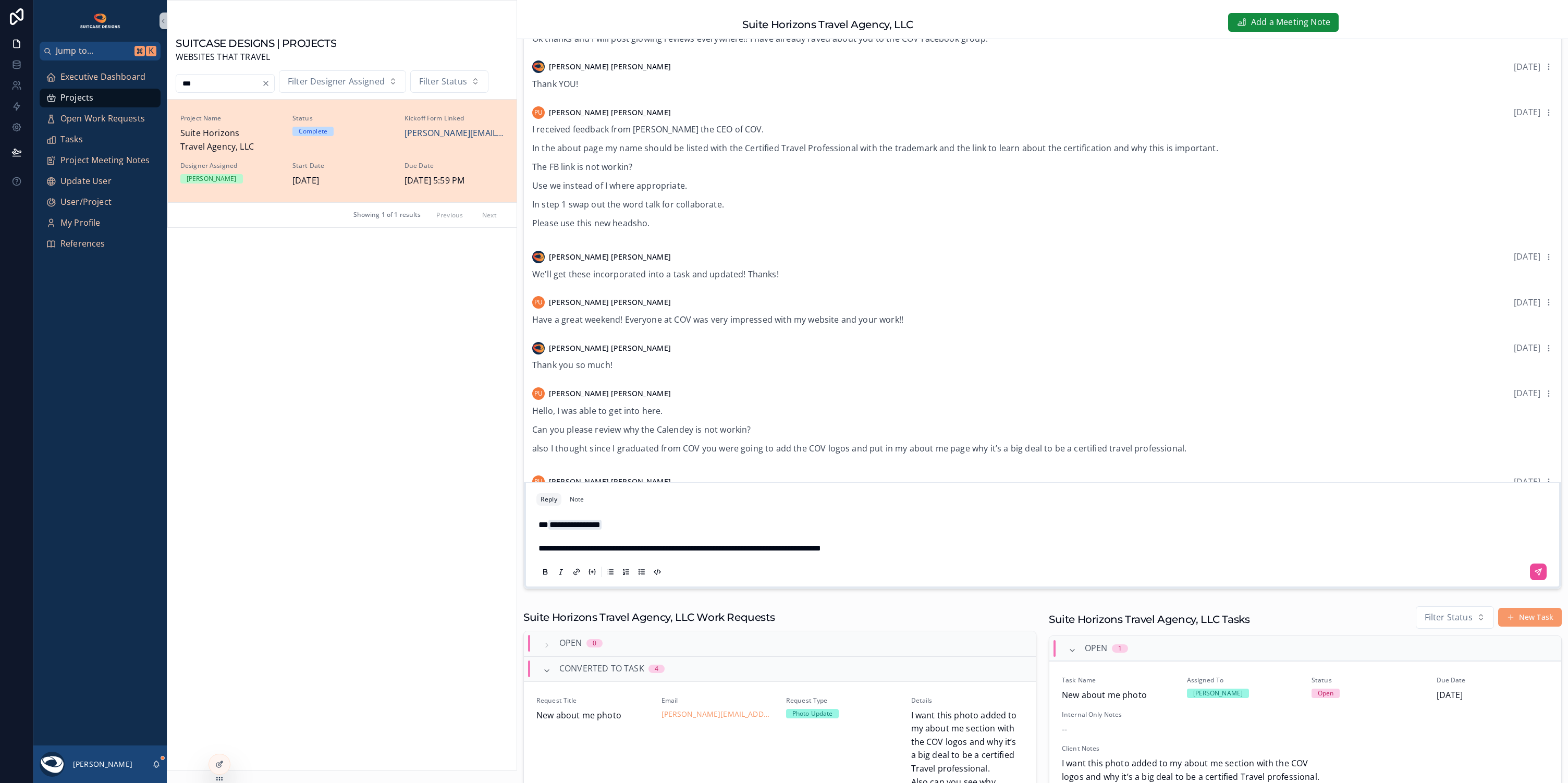
click at [700, 548] on span "**********" at bounding box center [680, 548] width 282 height 8
click at [970, 549] on p "**********" at bounding box center [1044, 548] width 1012 height 14
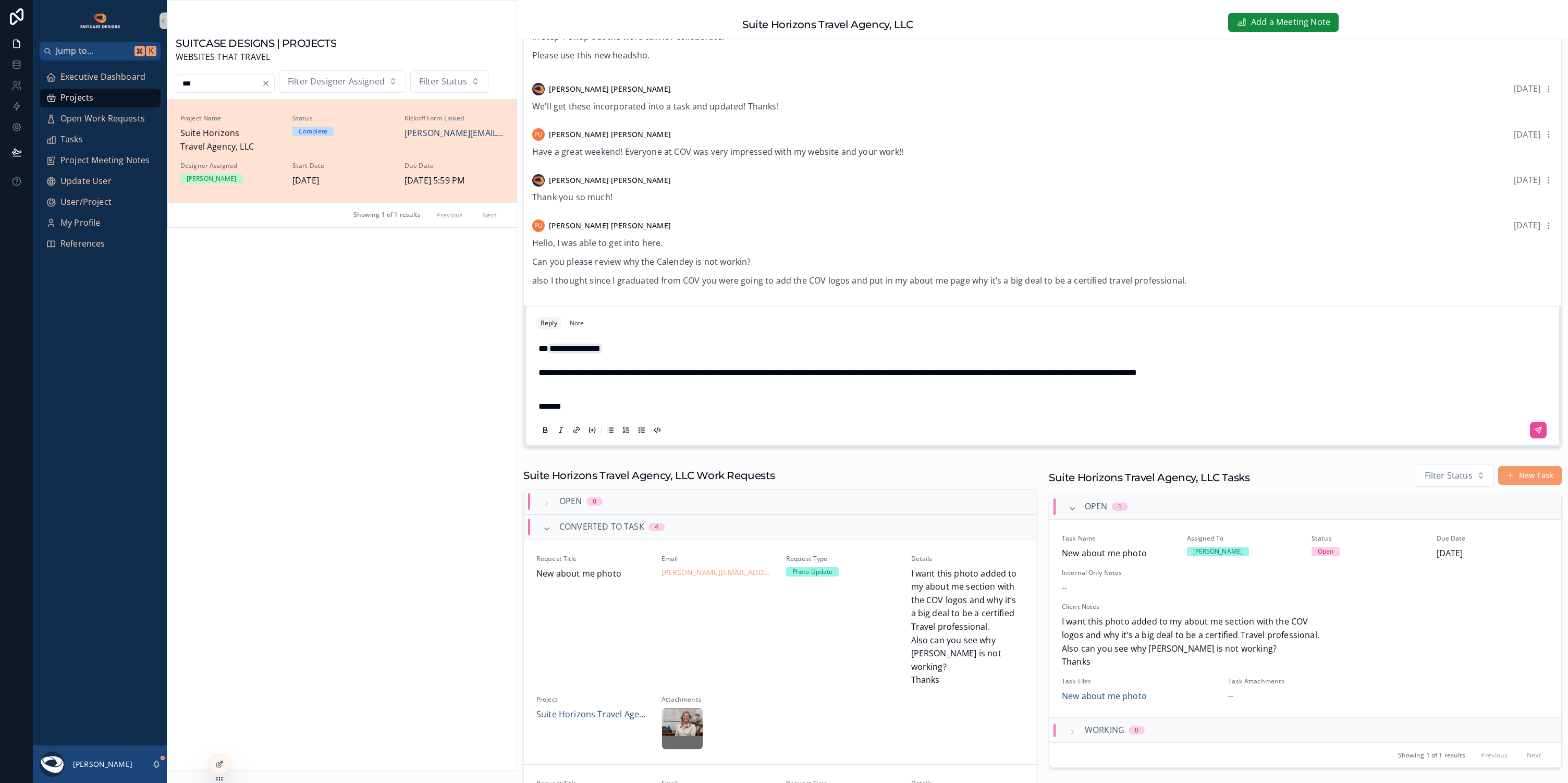
scroll to position [251, 0]
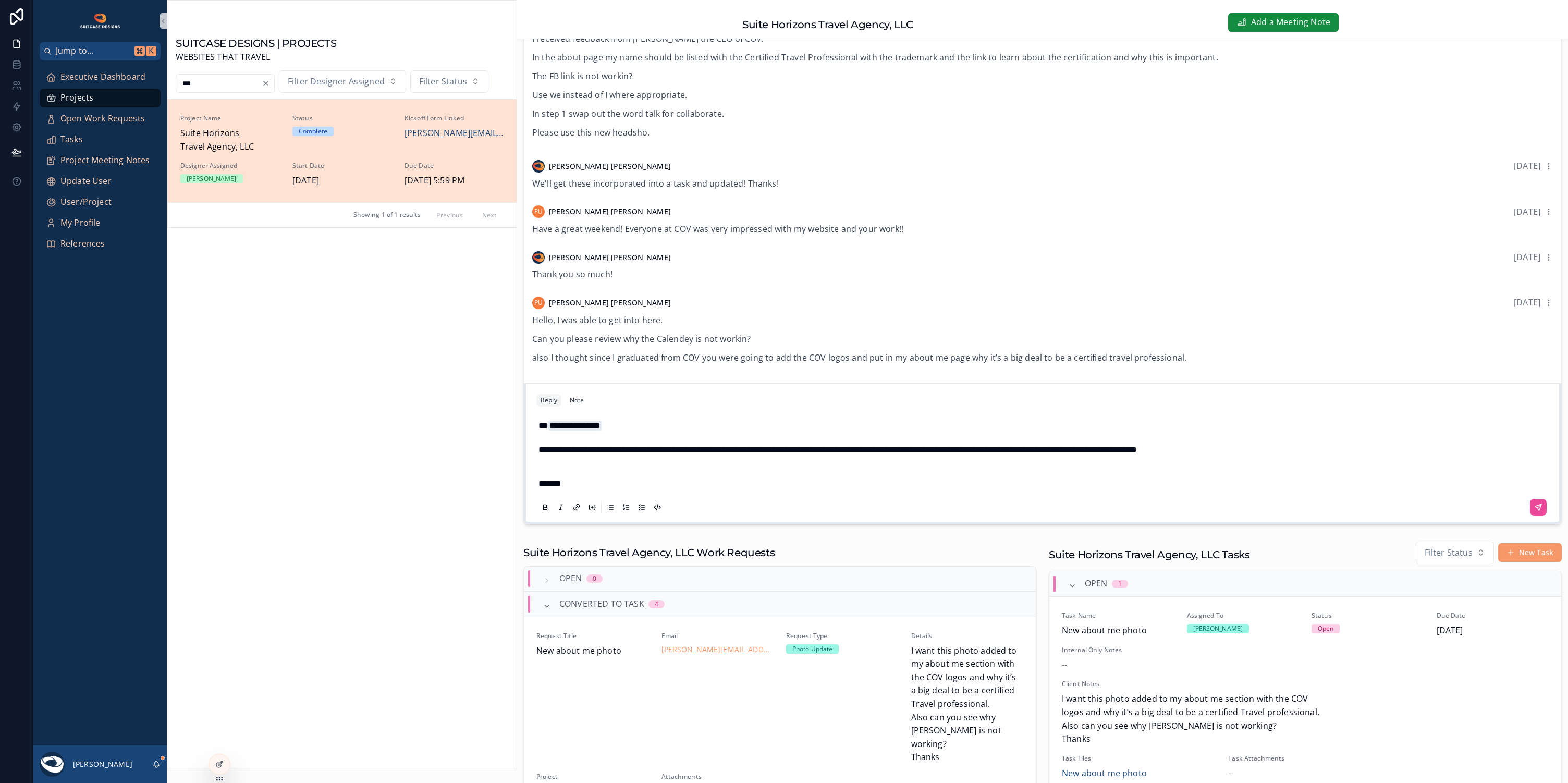
click at [1337, 449] on p "**********" at bounding box center [1044, 450] width 1012 height 14
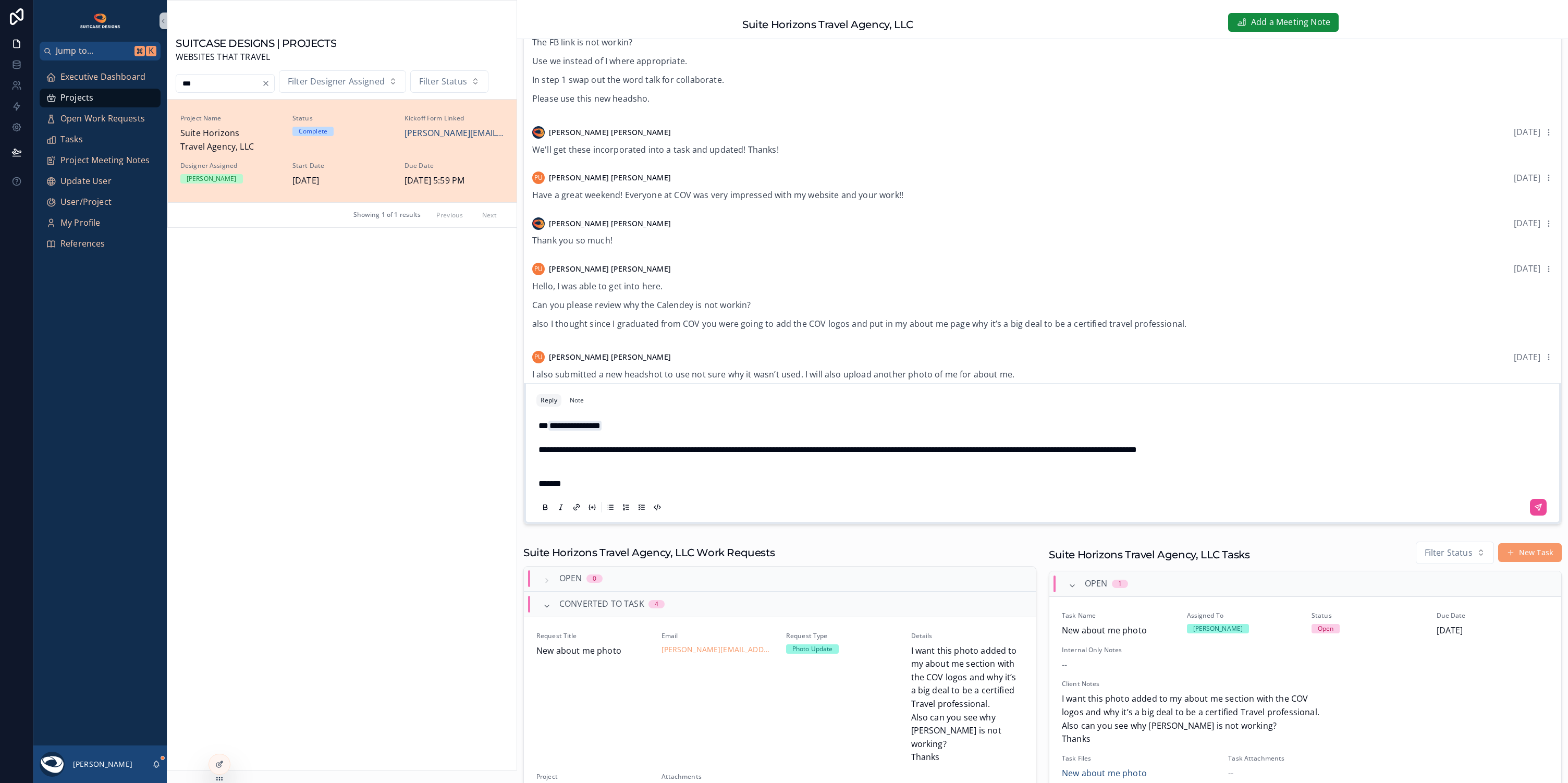
scroll to position [309, 0]
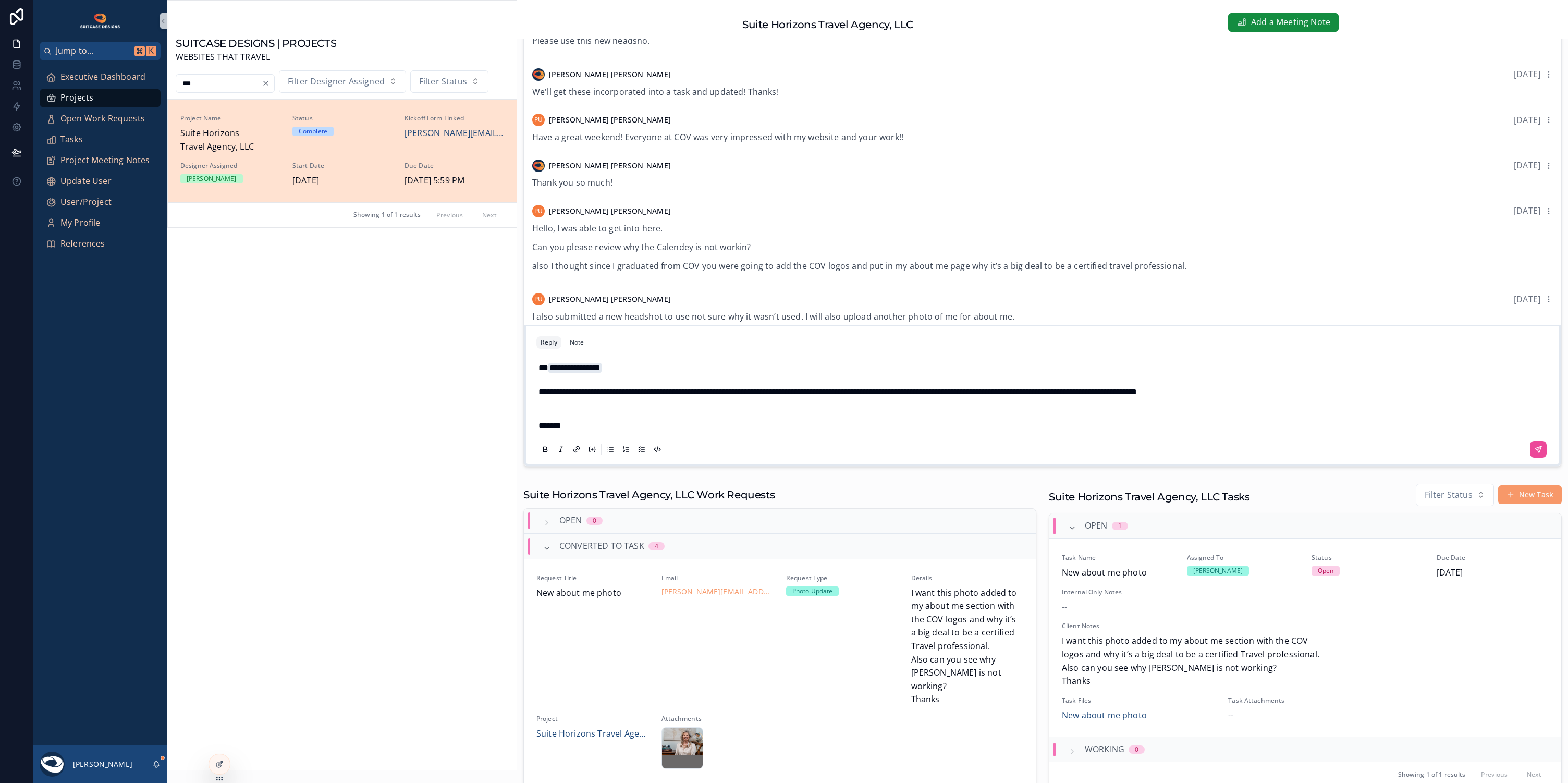
click at [1116, 392] on span "**********" at bounding box center [837, 392] width 598 height 8
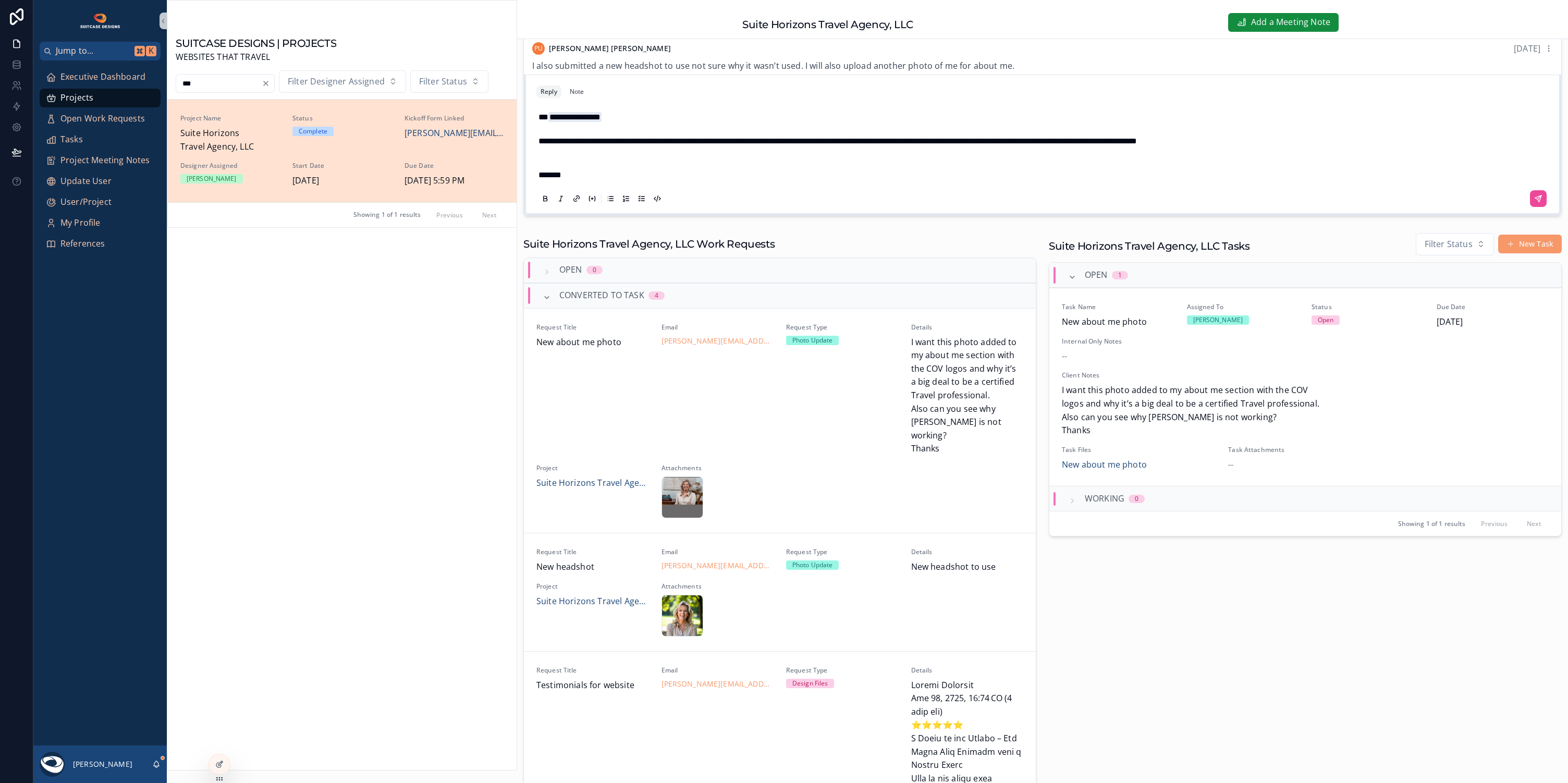
scroll to position [668, 0]
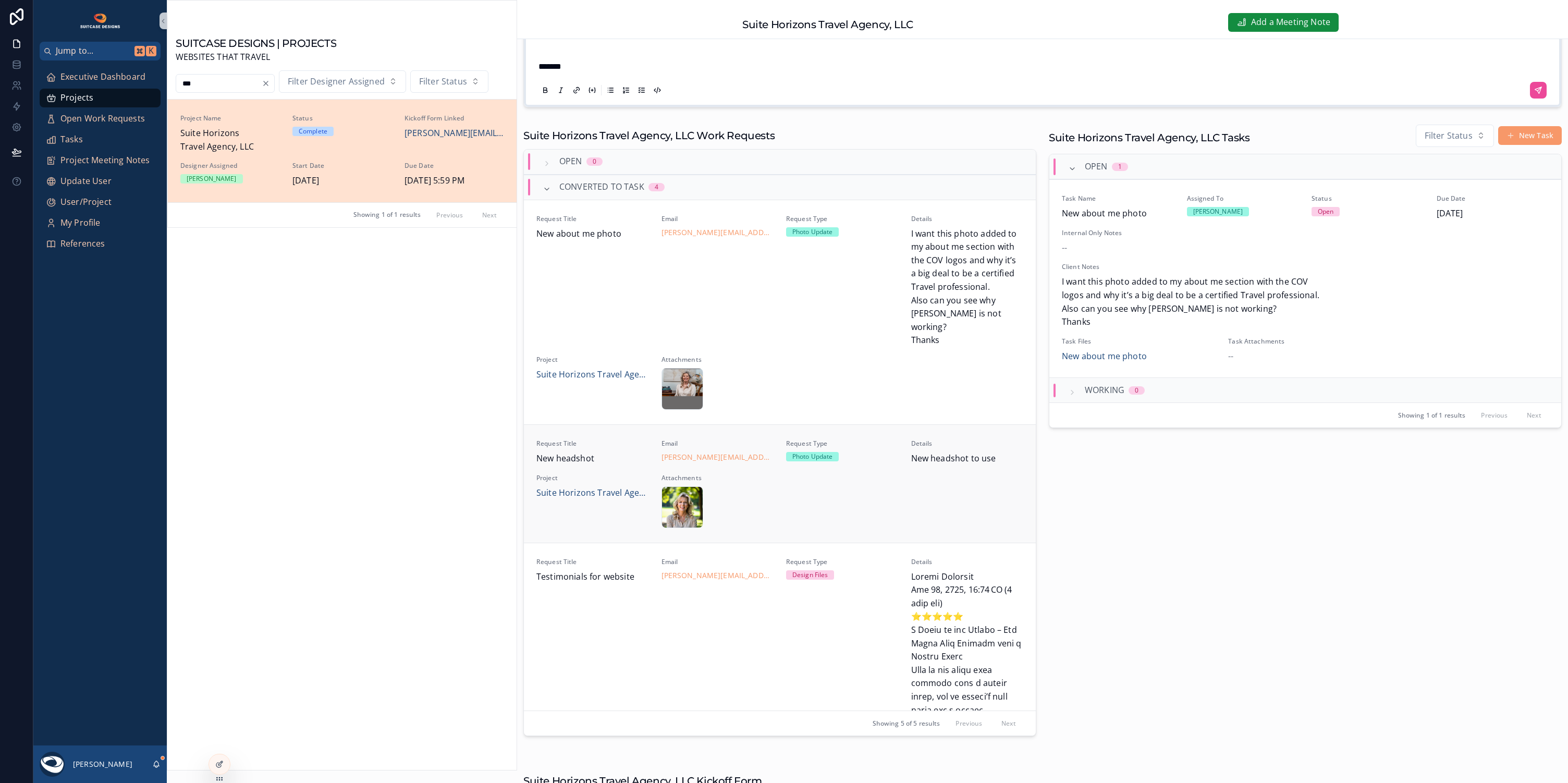
click at [848, 491] on div "Request Title New headshot Email [PERSON_NAME][EMAIL_ADDRESS][DOMAIN_NAME] Requ…" at bounding box center [780, 484] width 486 height 88
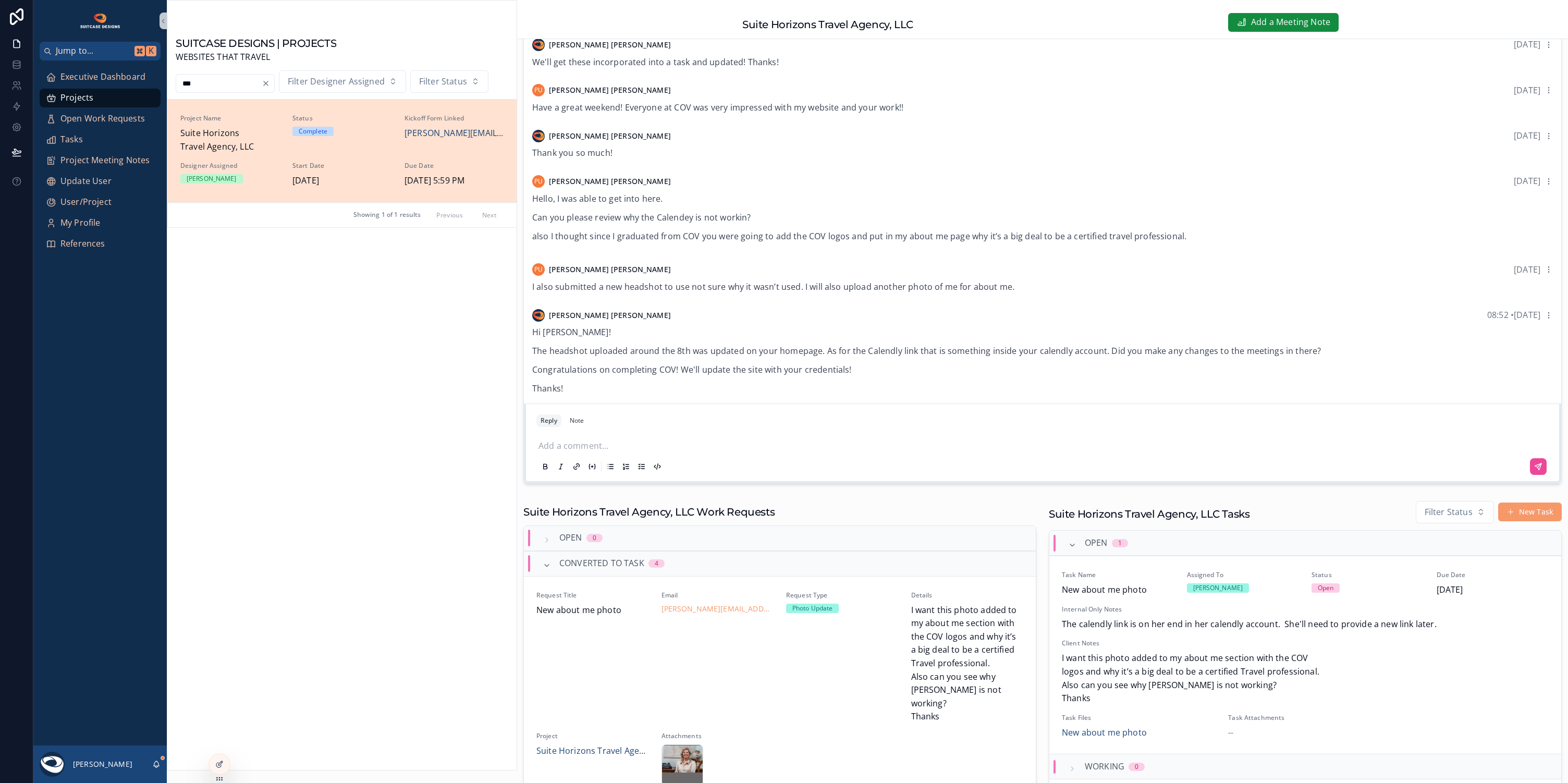
scroll to position [307, 0]
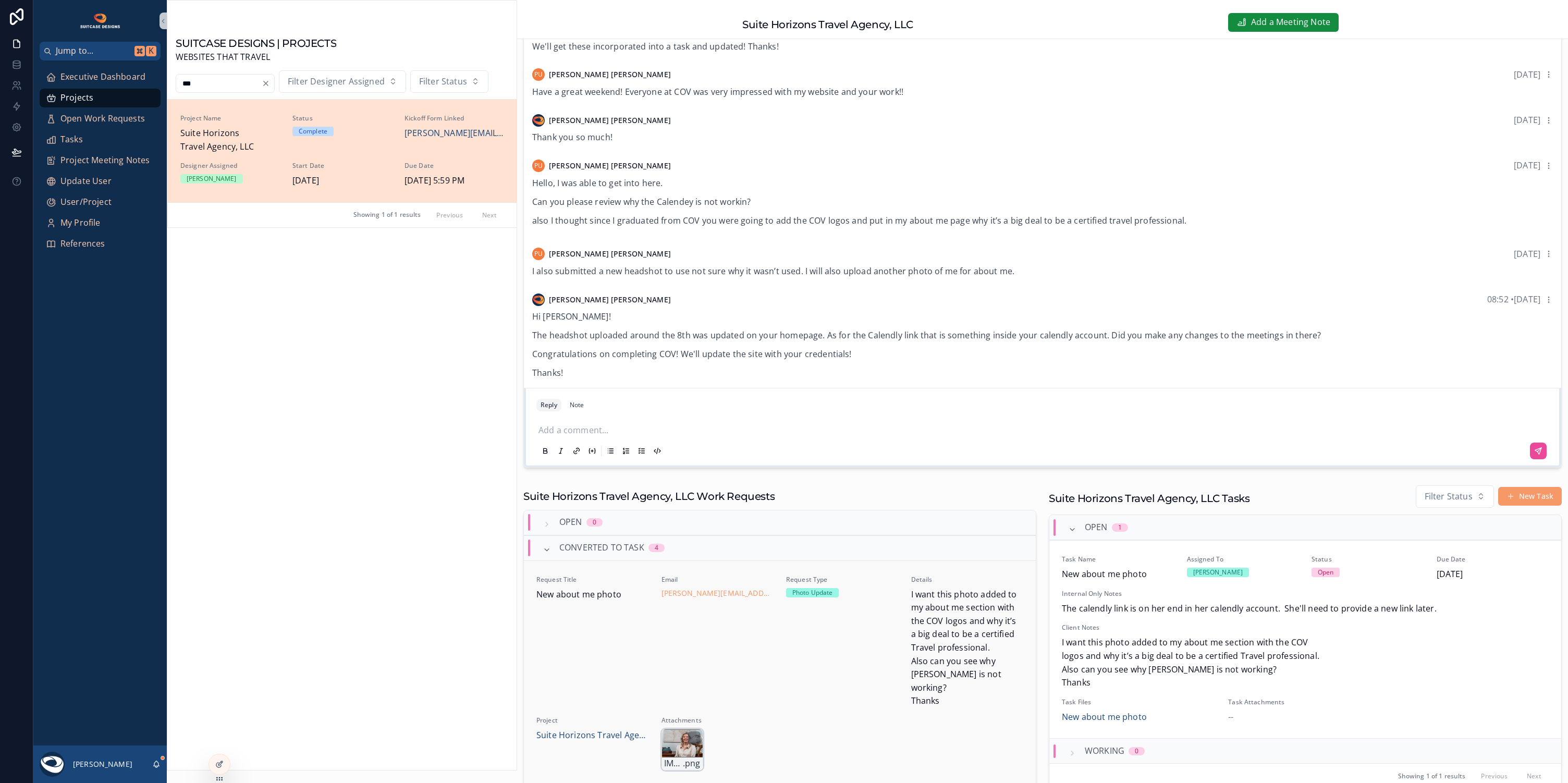
click at [670, 729] on div "IMG_1135 .png" at bounding box center [682, 750] width 42 height 42
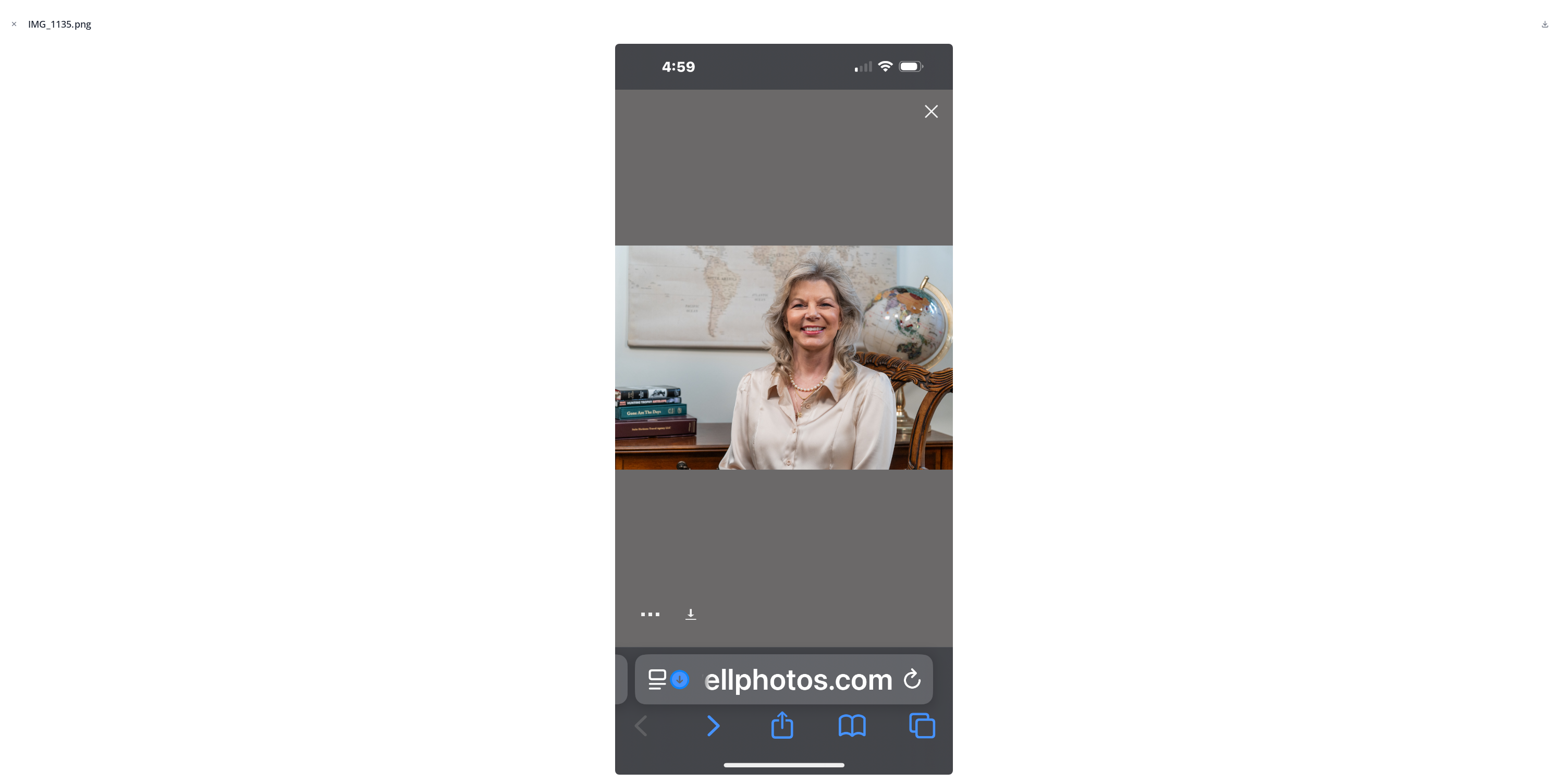
click at [1070, 230] on div at bounding box center [784, 409] width 1551 height 731
click at [13, 24] on icon "Close modal" at bounding box center [14, 24] width 7 height 7
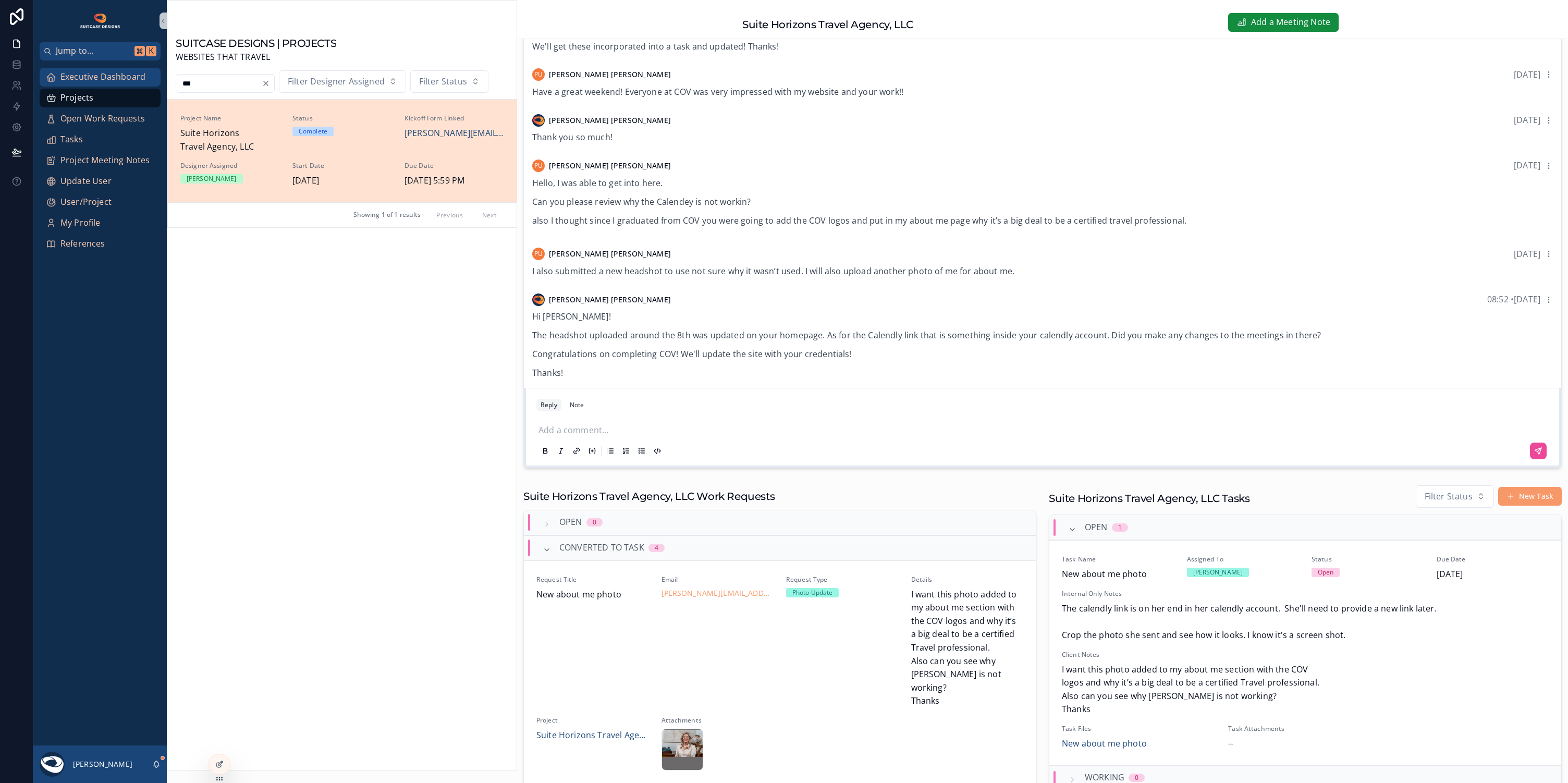
click at [84, 76] on span "Executive Dashboard" at bounding box center [103, 78] width 85 height 14
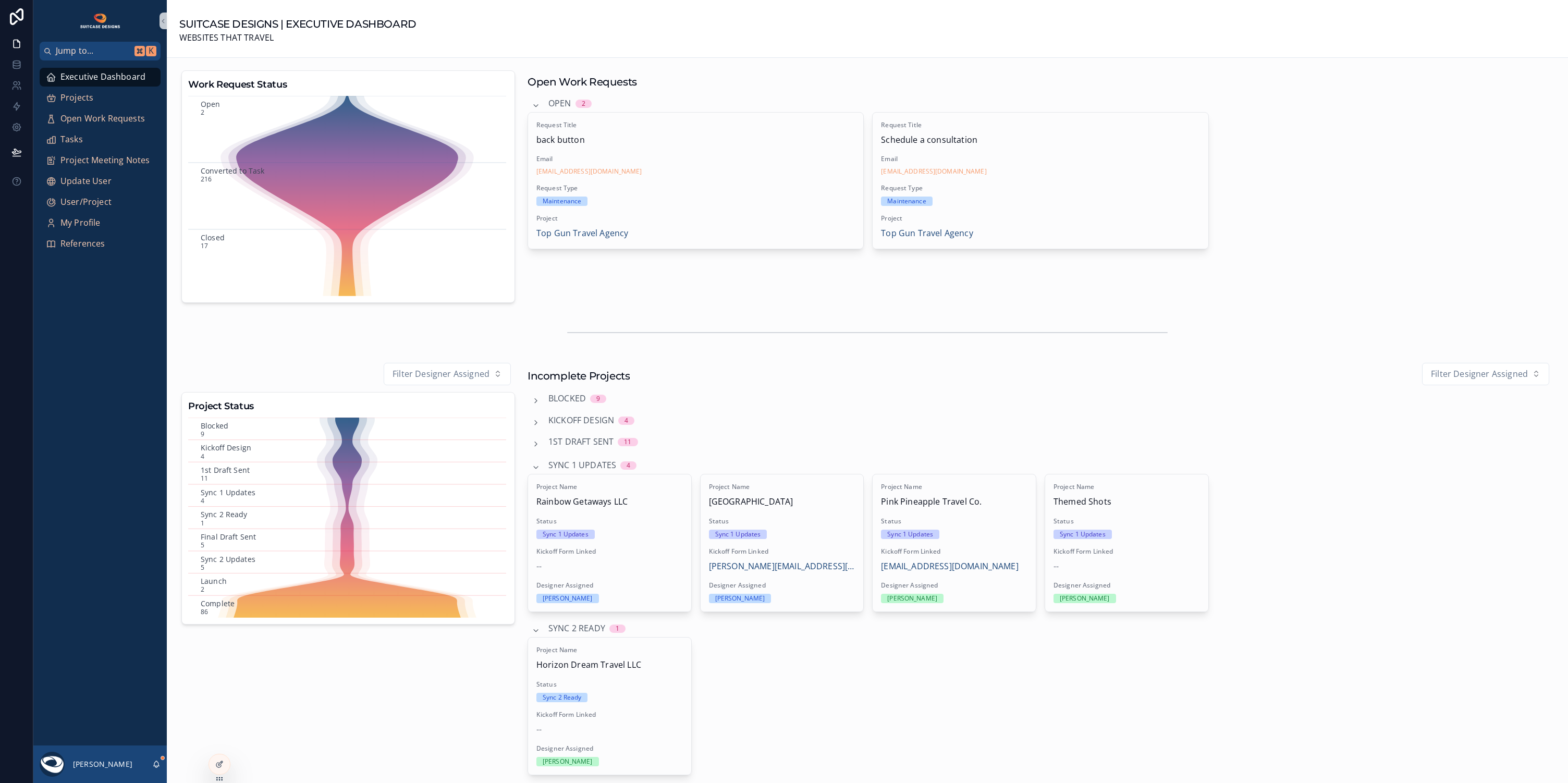
click at [540, 466] on div "Sync 1 Updates 4" at bounding box center [583, 465] width 105 height 17
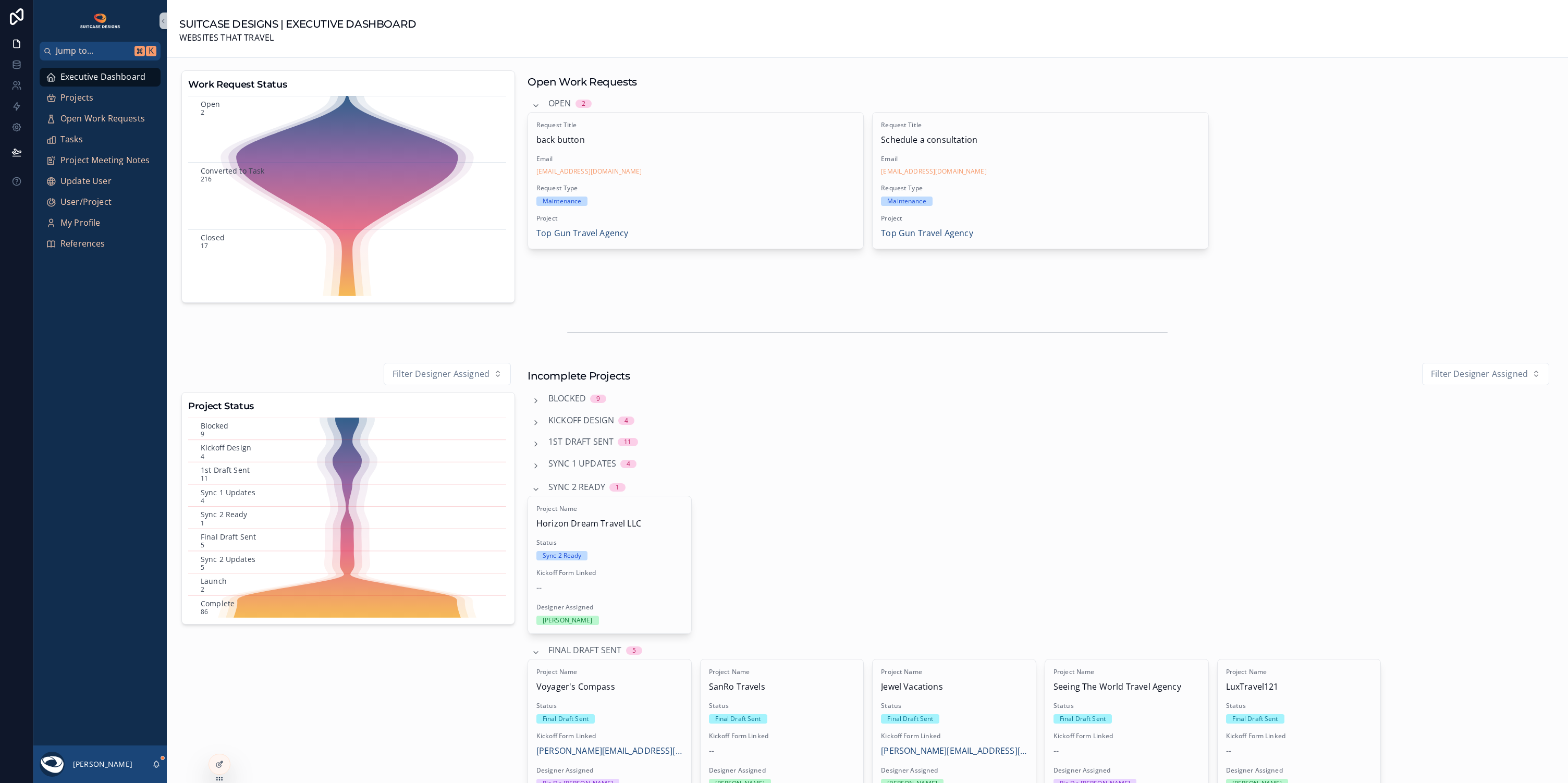
click at [560, 483] on span "Sync 2 Ready" at bounding box center [577, 488] width 57 height 14
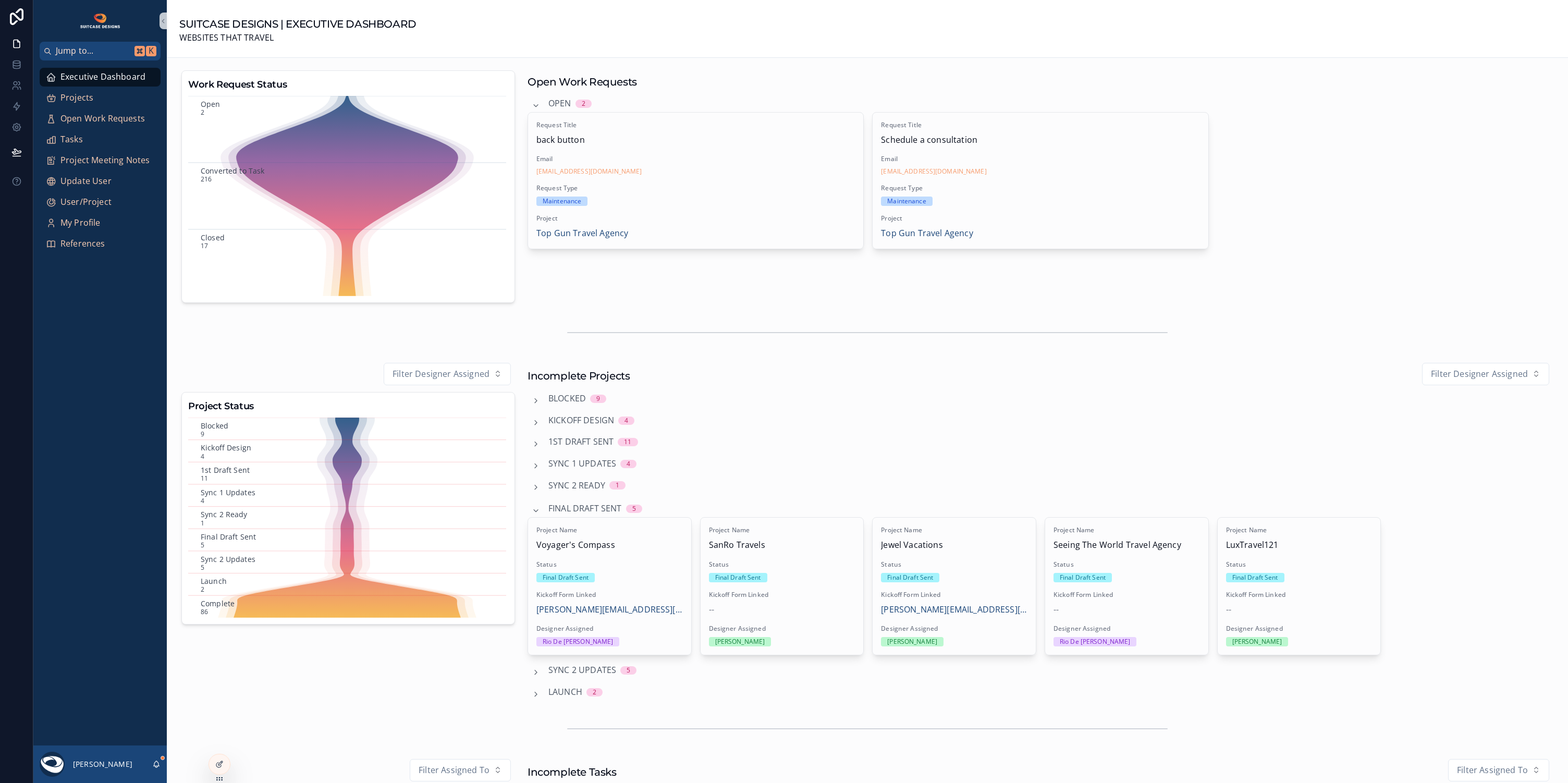
click at [555, 508] on span "Final Draft Sent" at bounding box center [584, 509] width 74 height 14
